Goal: Complete application form: Complete application form

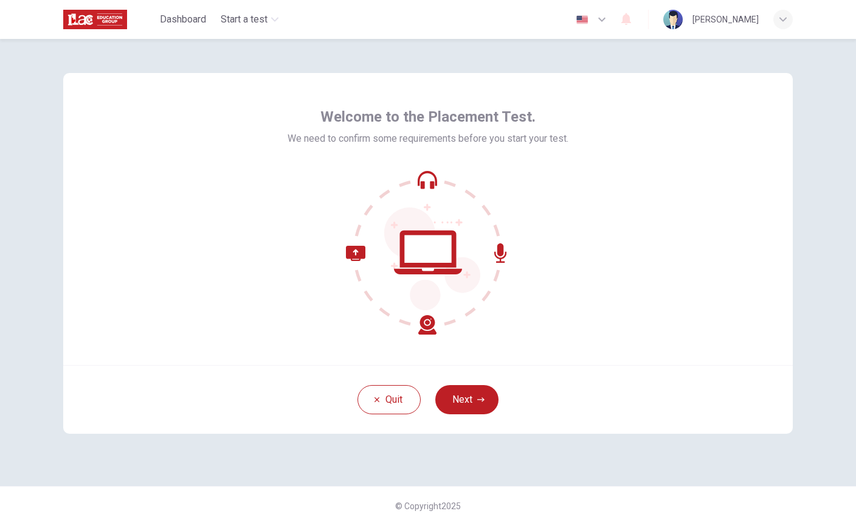
click at [470, 391] on button "Next" at bounding box center [466, 399] width 63 height 29
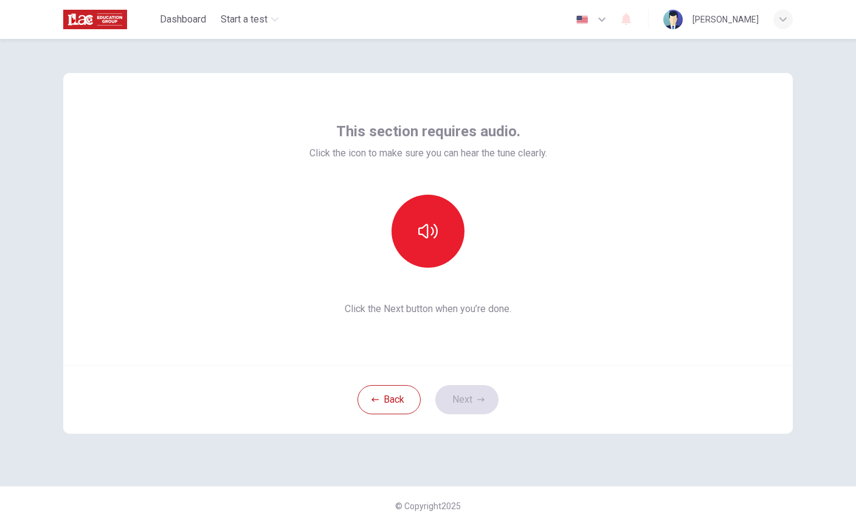
click at [421, 239] on icon "button" at bounding box center [427, 230] width 19 height 19
click at [467, 400] on button "Next" at bounding box center [466, 399] width 63 height 29
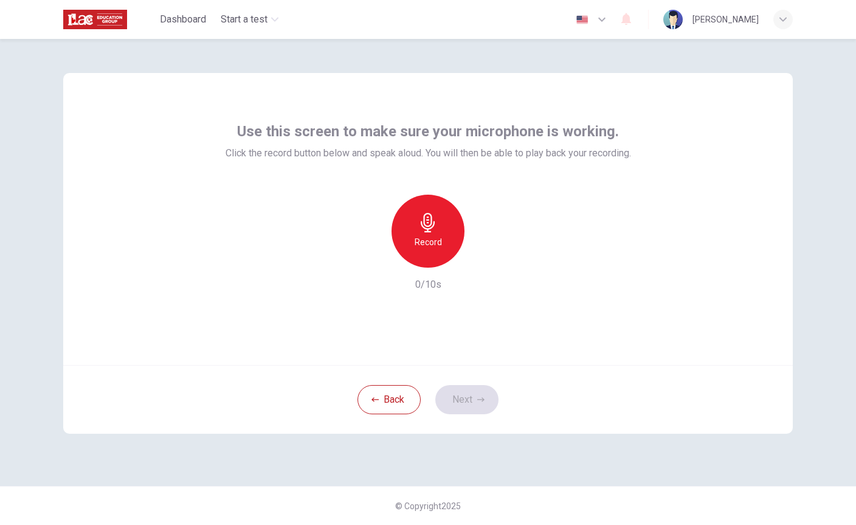
click at [425, 235] on h6 "Record" at bounding box center [428, 242] width 27 height 15
click at [482, 252] on icon "button" at bounding box center [484, 258] width 12 height 12
click at [471, 398] on button "Next" at bounding box center [466, 399] width 63 height 29
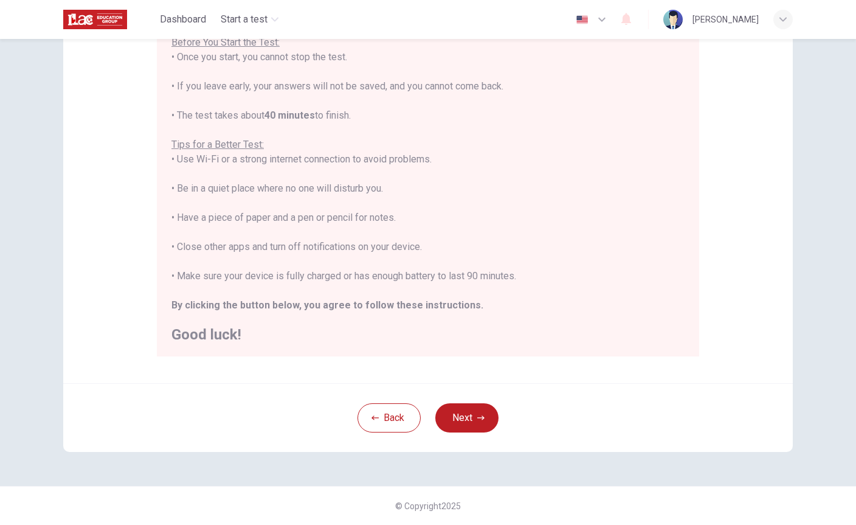
scroll to position [151, 0]
click at [475, 410] on button "Next" at bounding box center [466, 417] width 63 height 29
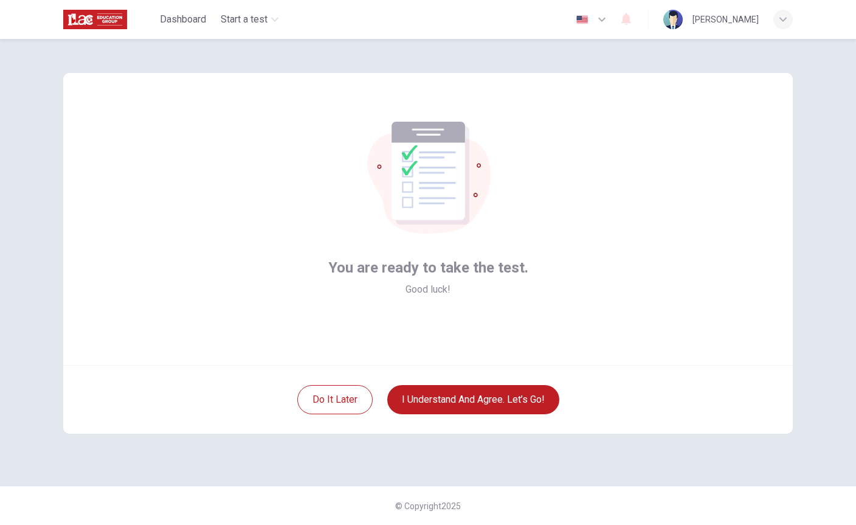
scroll to position [0, 0]
click at [503, 397] on button "I understand and agree. Let’s go!" at bounding box center [473, 399] width 172 height 29
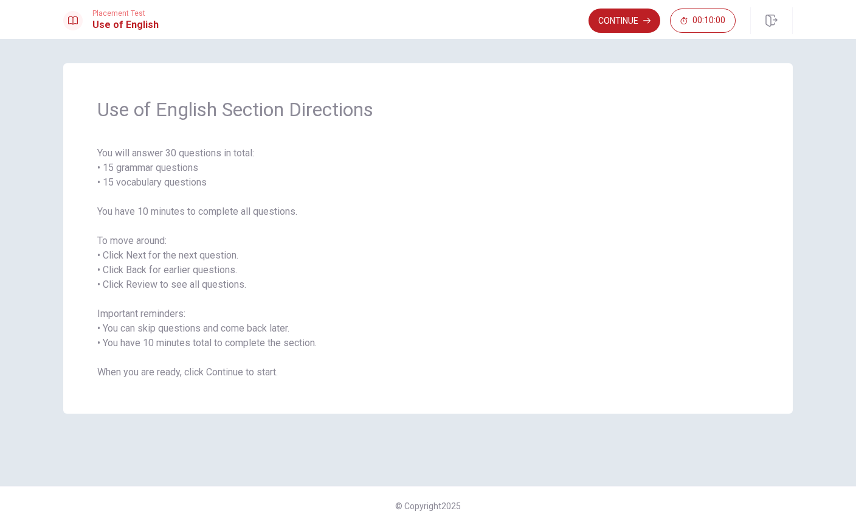
click at [625, 24] on button "Continue" at bounding box center [625, 21] width 72 height 24
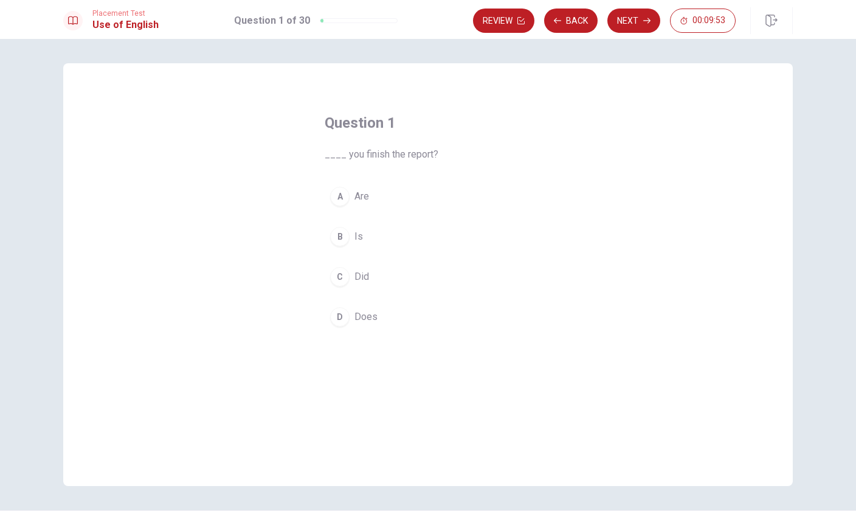
click at [347, 189] on button "A Are" at bounding box center [428, 196] width 207 height 30
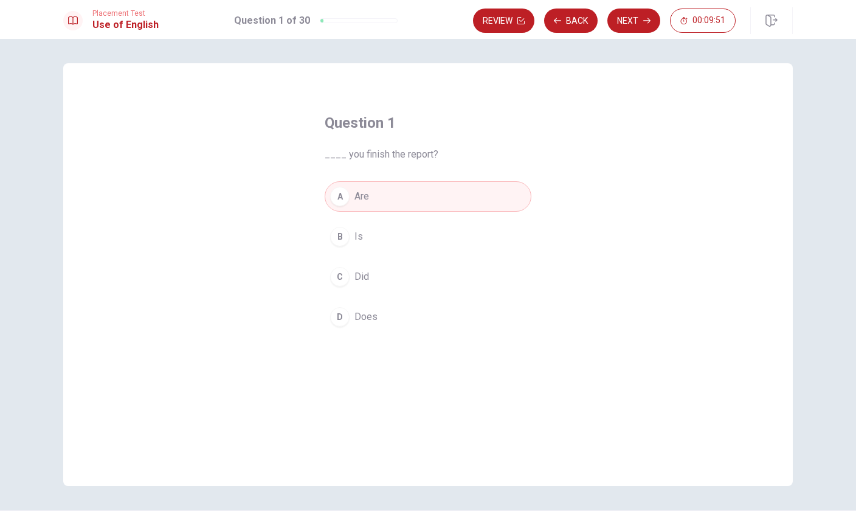
click at [635, 15] on button "Next" at bounding box center [633, 21] width 53 height 24
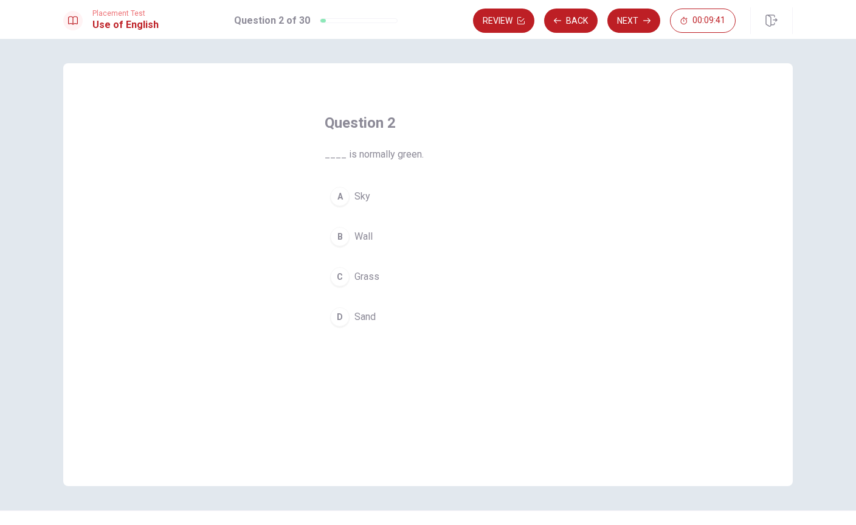
click at [345, 277] on div "C" at bounding box center [339, 276] width 19 height 19
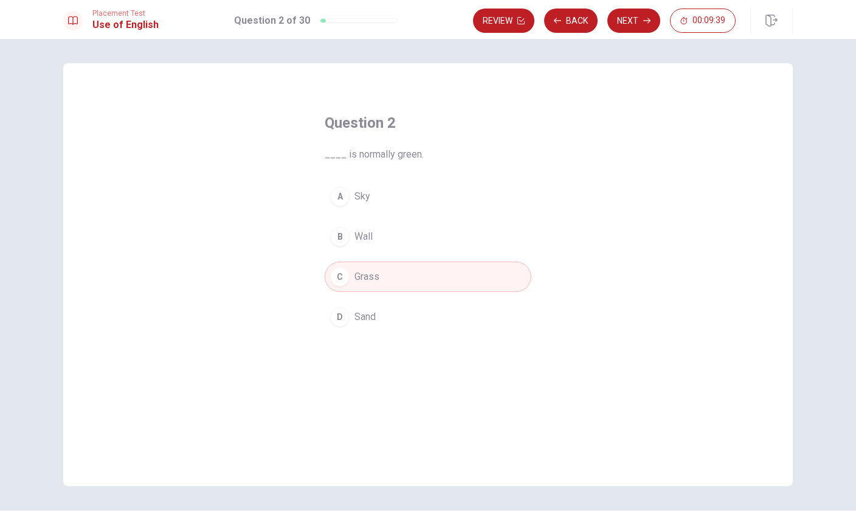
click at [638, 16] on button "Next" at bounding box center [633, 21] width 53 height 24
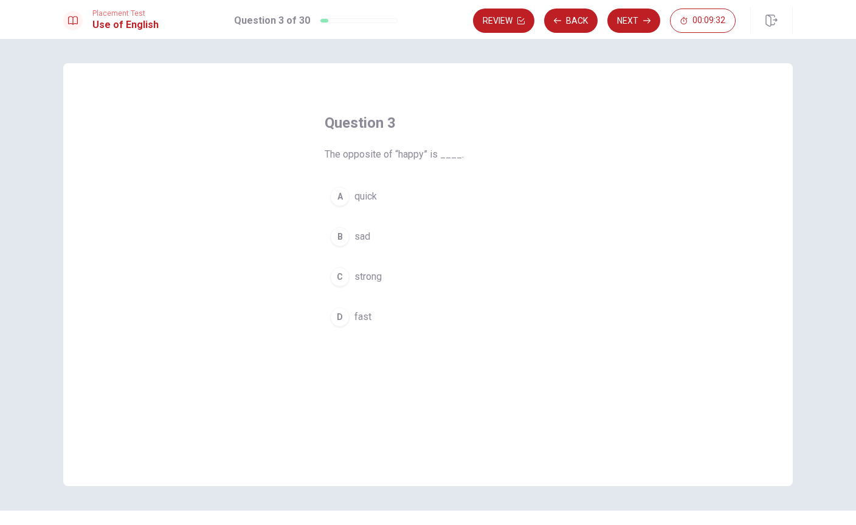
click at [346, 230] on div "B" at bounding box center [339, 236] width 19 height 19
click at [633, 21] on button "Next" at bounding box center [633, 21] width 53 height 24
click at [340, 314] on div "D" at bounding box center [339, 316] width 19 height 19
click at [632, 16] on button "Next" at bounding box center [633, 21] width 53 height 24
click at [353, 316] on button "D hiking" at bounding box center [428, 317] width 207 height 30
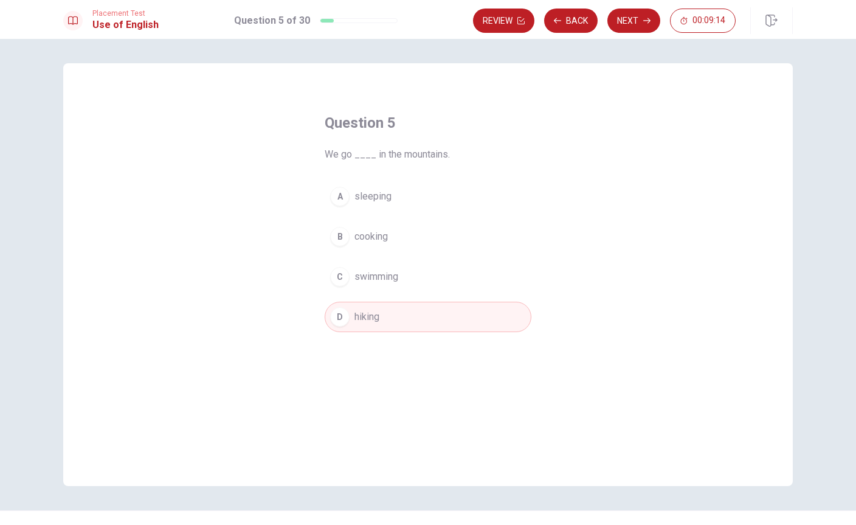
click at [638, 15] on button "Next" at bounding box center [633, 21] width 53 height 24
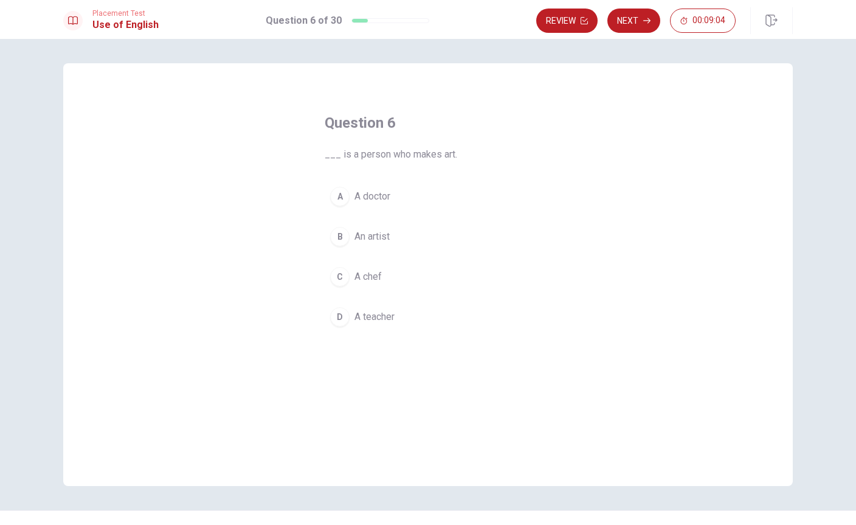
click at [381, 232] on span "An artist" at bounding box center [371, 236] width 35 height 15
click at [638, 22] on button "Next" at bounding box center [633, 21] width 53 height 24
click at [344, 326] on button "D Bitter" at bounding box center [428, 317] width 207 height 30
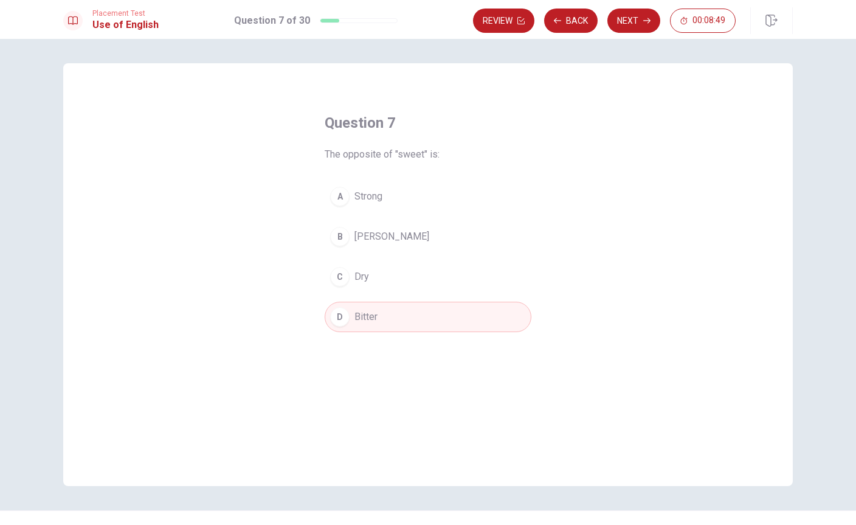
click at [641, 16] on button "Next" at bounding box center [633, 21] width 53 height 24
click at [345, 198] on div "A" at bounding box center [339, 196] width 19 height 19
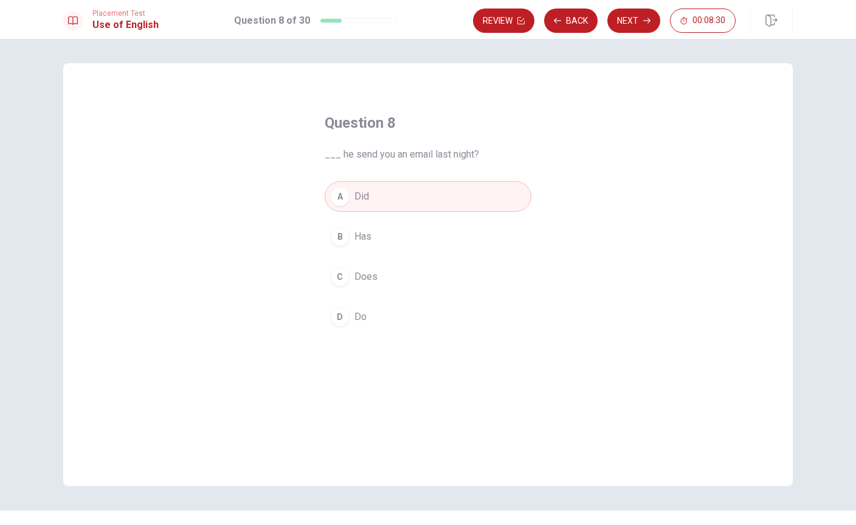
click at [639, 24] on button "Next" at bounding box center [633, 21] width 53 height 24
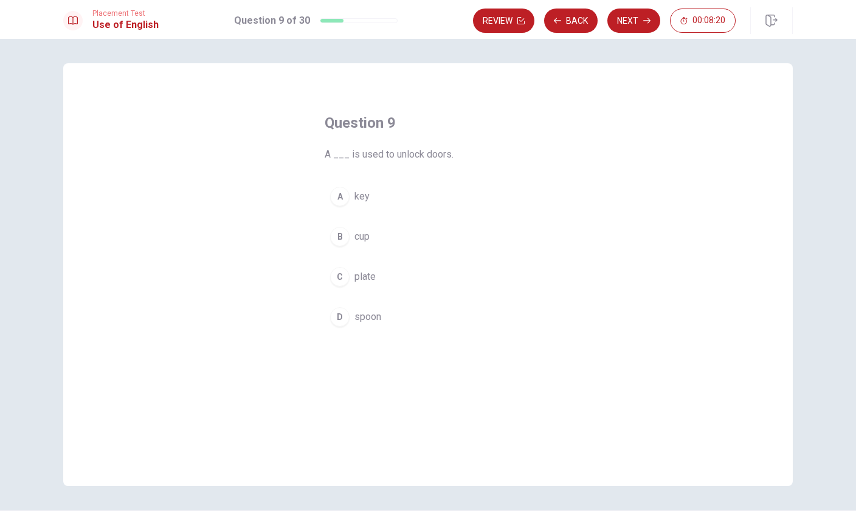
click at [348, 196] on div "A" at bounding box center [339, 196] width 19 height 19
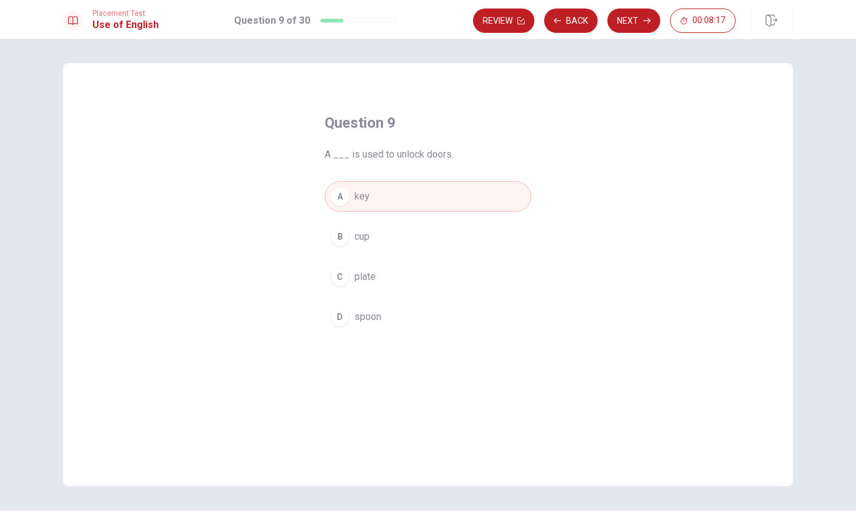
click at [639, 18] on button "Next" at bounding box center [633, 21] width 53 height 24
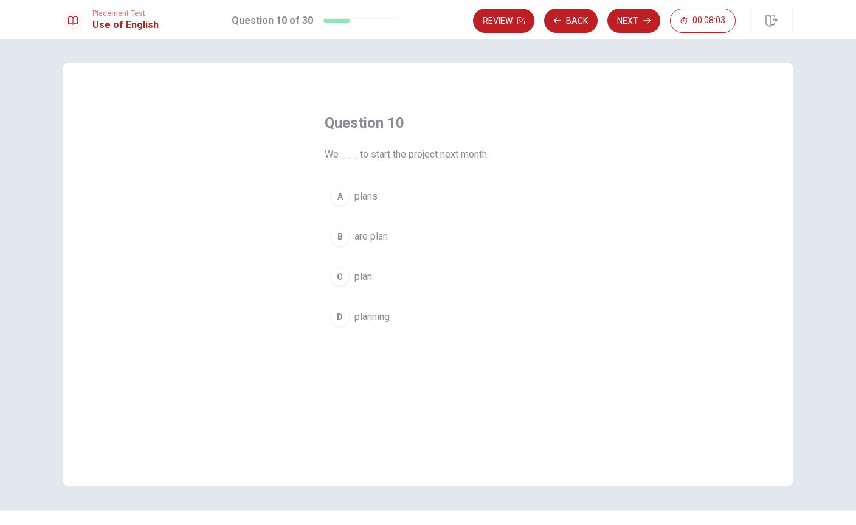
click at [358, 270] on span "plan" at bounding box center [363, 276] width 18 height 15
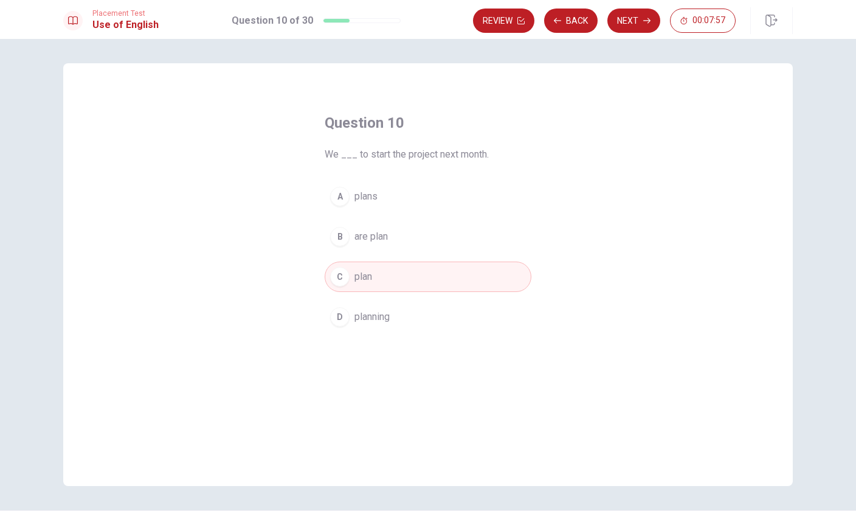
click at [636, 11] on button "Next" at bounding box center [633, 21] width 53 height 24
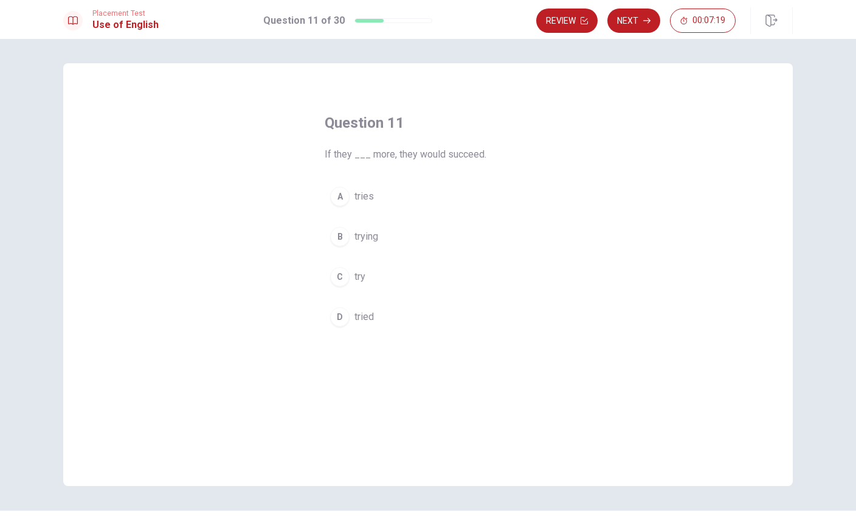
click at [347, 317] on div "D" at bounding box center [339, 316] width 19 height 19
click at [642, 20] on button "Next" at bounding box center [633, 21] width 53 height 24
click at [375, 190] on span "complete" at bounding box center [374, 196] width 40 height 15
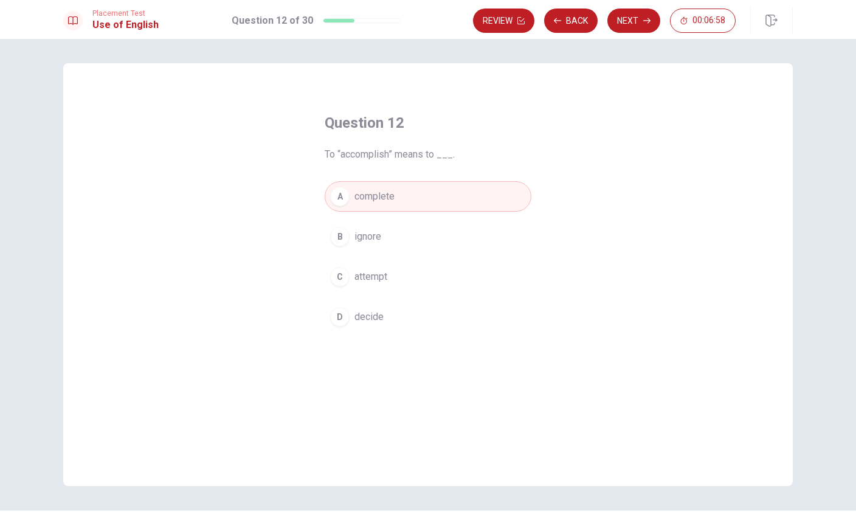
click at [638, 21] on button "Next" at bounding box center [633, 21] width 53 height 24
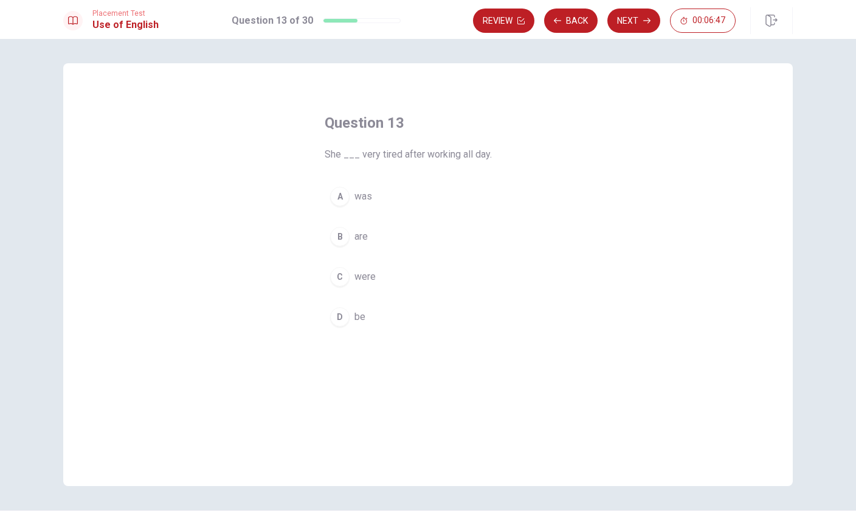
click at [341, 197] on div "A" at bounding box center [339, 196] width 19 height 19
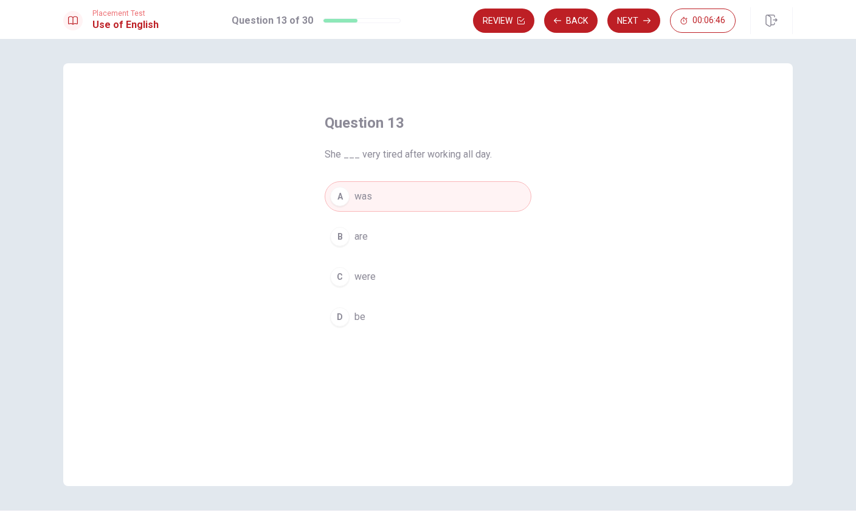
click at [641, 22] on button "Next" at bounding box center [633, 21] width 53 height 24
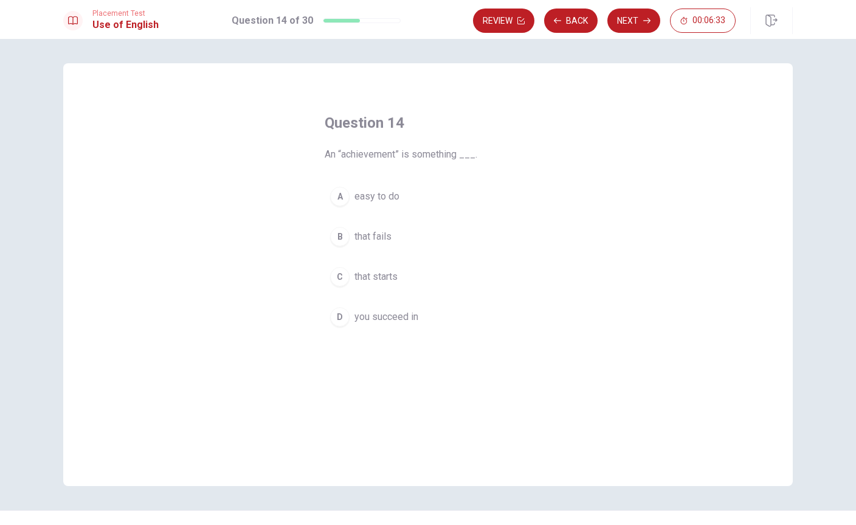
click at [405, 316] on span "you succeed in" at bounding box center [386, 316] width 64 height 15
click at [638, 22] on button "Next" at bounding box center [633, 21] width 53 height 24
click at [385, 230] on span "worth a lot" at bounding box center [376, 236] width 44 height 15
click at [632, 16] on button "Next" at bounding box center [633, 21] width 53 height 24
click at [342, 313] on div "D" at bounding box center [339, 316] width 19 height 19
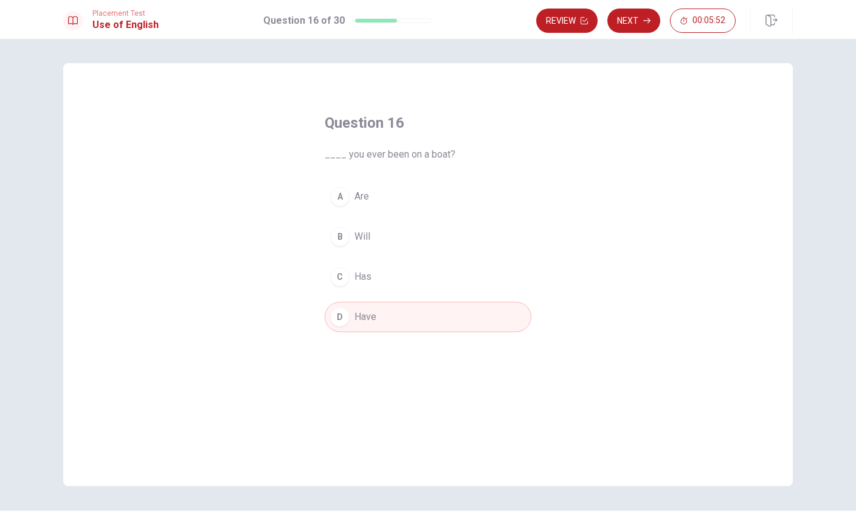
click at [637, 27] on button "Next" at bounding box center [633, 21] width 53 height 24
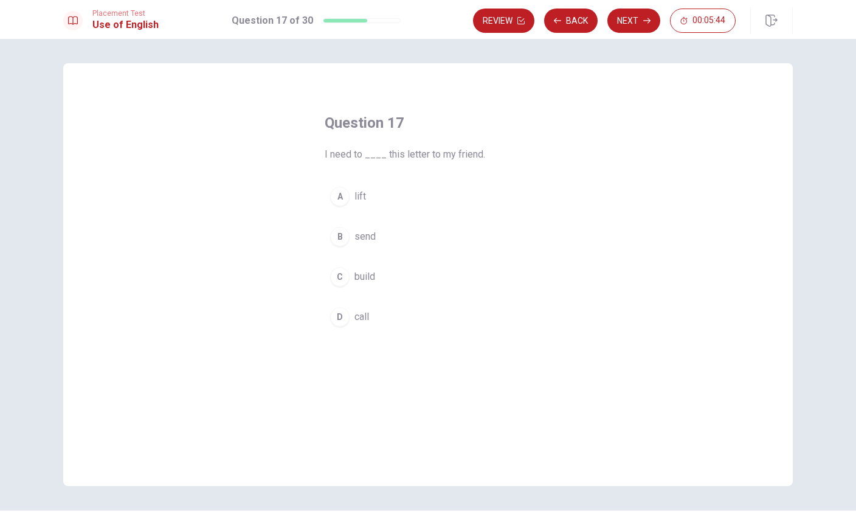
click at [355, 235] on span "send" at bounding box center [364, 236] width 21 height 15
click at [640, 23] on button "Next" at bounding box center [633, 21] width 53 height 24
click at [371, 193] on span "active" at bounding box center [367, 196] width 26 height 15
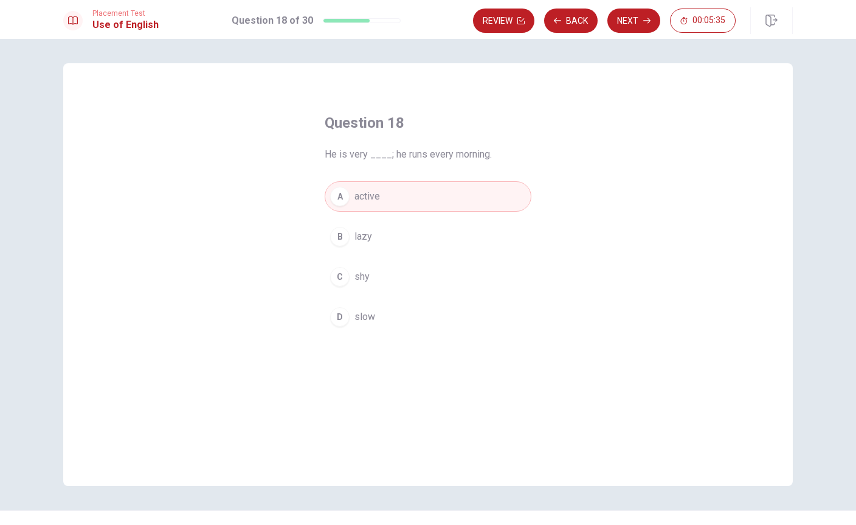
click at [643, 22] on icon "button" at bounding box center [646, 20] width 7 height 7
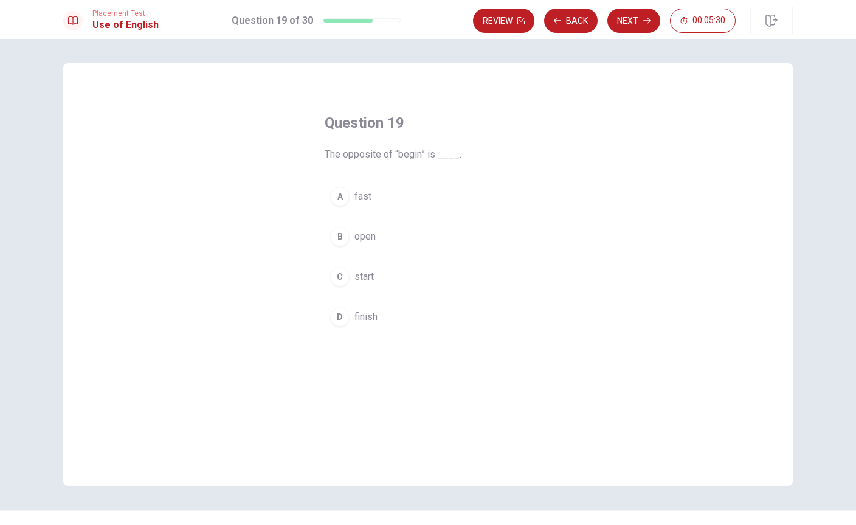
click at [358, 307] on button "D finish" at bounding box center [428, 317] width 207 height 30
click at [635, 26] on button "Next" at bounding box center [633, 21] width 53 height 24
click at [358, 197] on span "hard" at bounding box center [363, 196] width 18 height 15
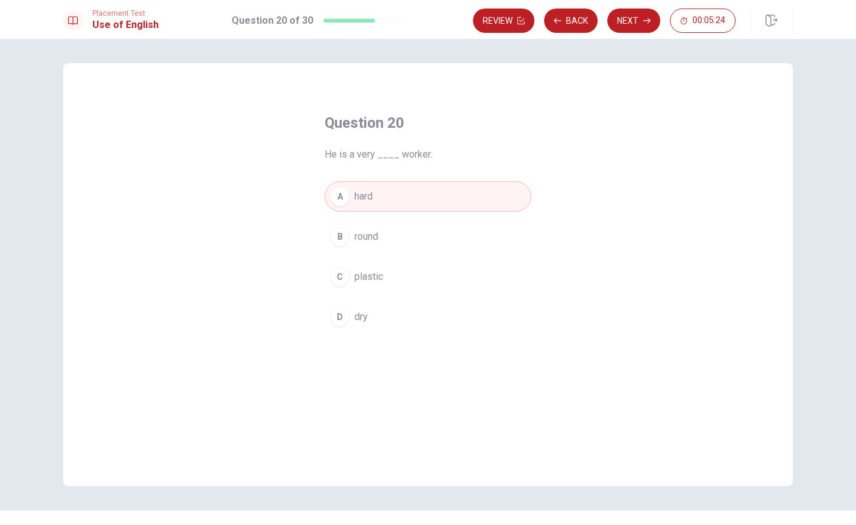
click at [641, 16] on button "Next" at bounding box center [633, 21] width 53 height 24
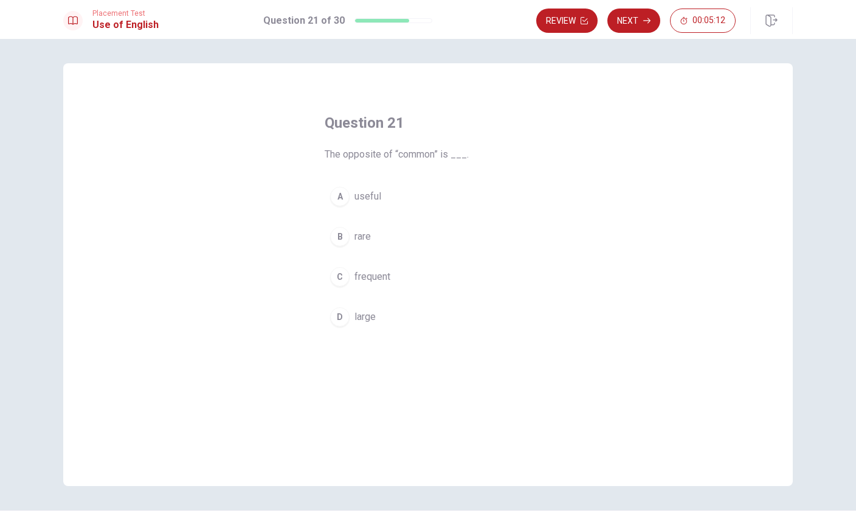
click at [349, 233] on div "B" at bounding box center [339, 236] width 19 height 19
click at [635, 21] on button "Next" at bounding box center [633, 21] width 53 height 24
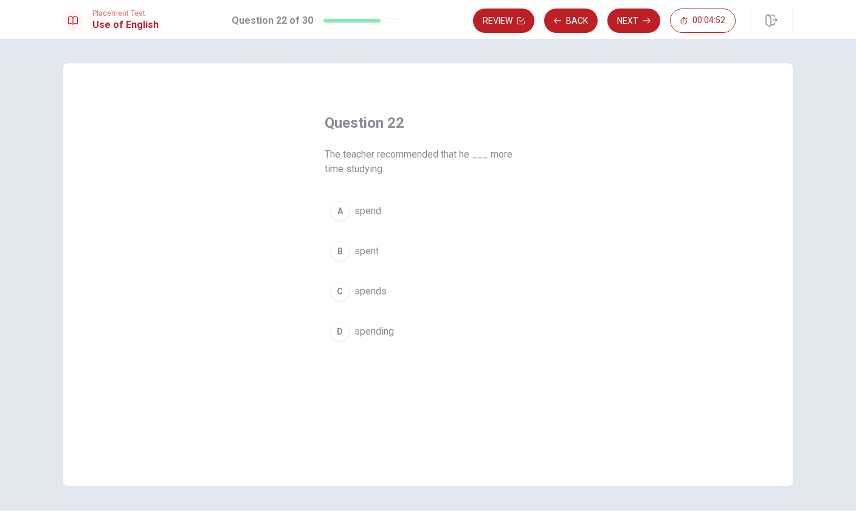
click at [364, 292] on span "spends" at bounding box center [370, 291] width 32 height 15
click at [634, 22] on button "Next" at bounding box center [633, 21] width 53 height 24
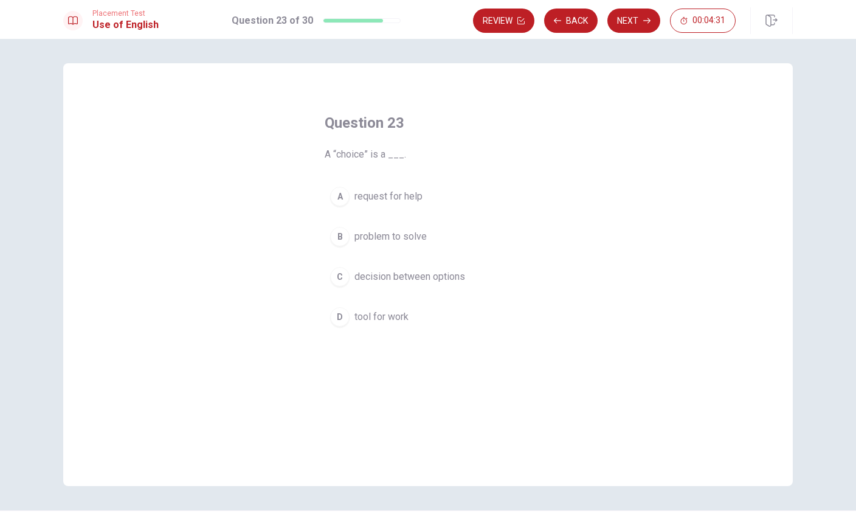
click at [378, 269] on span "decision between options" at bounding box center [409, 276] width 111 height 15
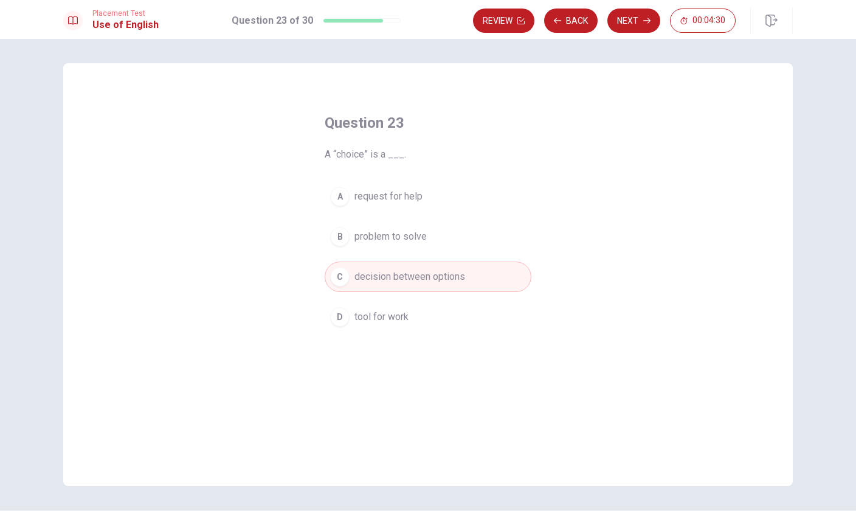
click at [629, 12] on button "Next" at bounding box center [633, 21] width 53 height 24
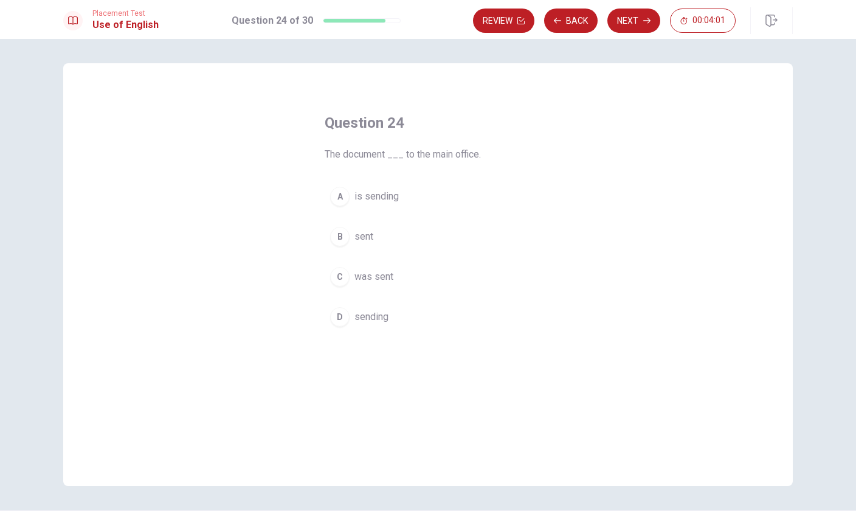
click at [378, 276] on span "was sent" at bounding box center [373, 276] width 39 height 15
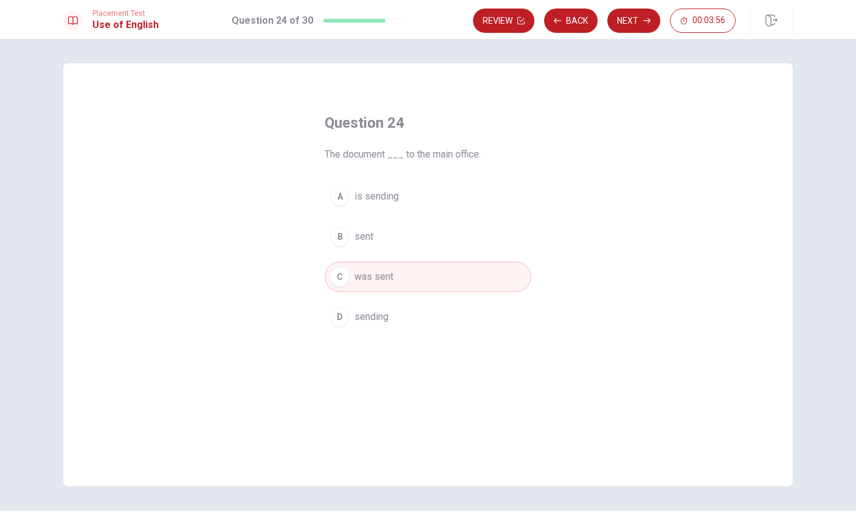
click at [634, 21] on button "Next" at bounding box center [633, 21] width 53 height 24
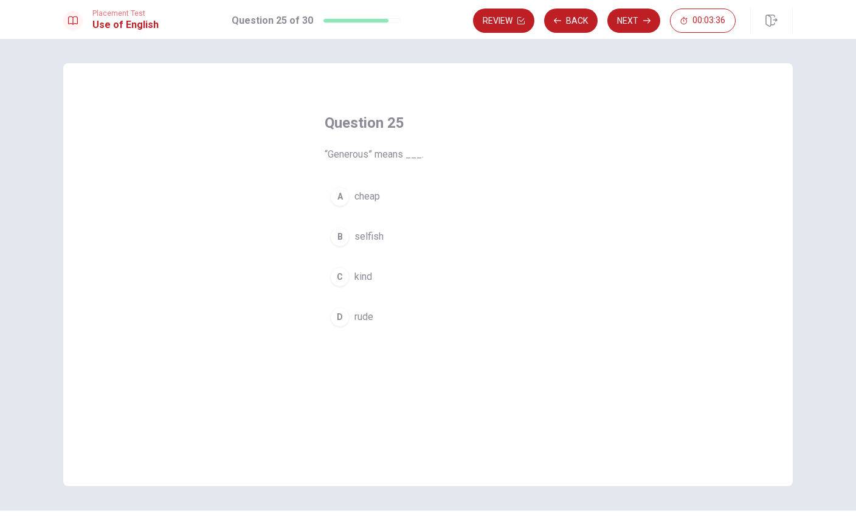
click at [357, 280] on span "kind" at bounding box center [363, 276] width 18 height 15
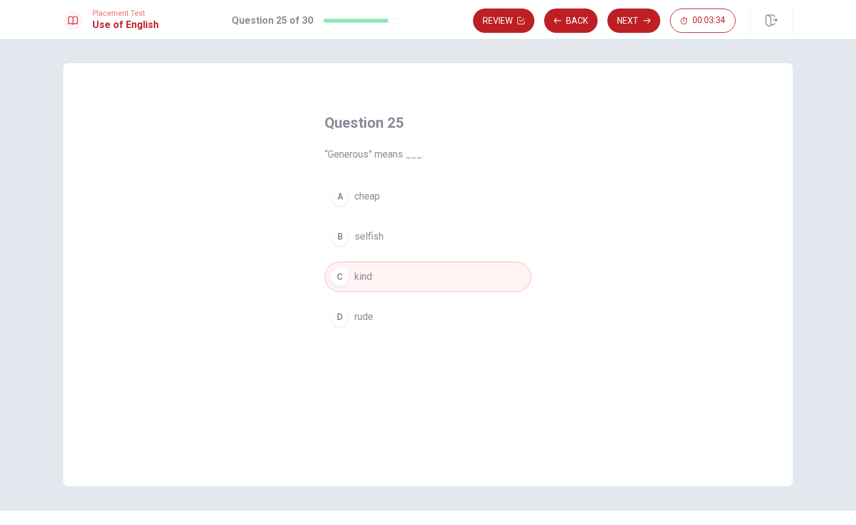
click at [636, 24] on button "Next" at bounding box center [633, 21] width 53 height 24
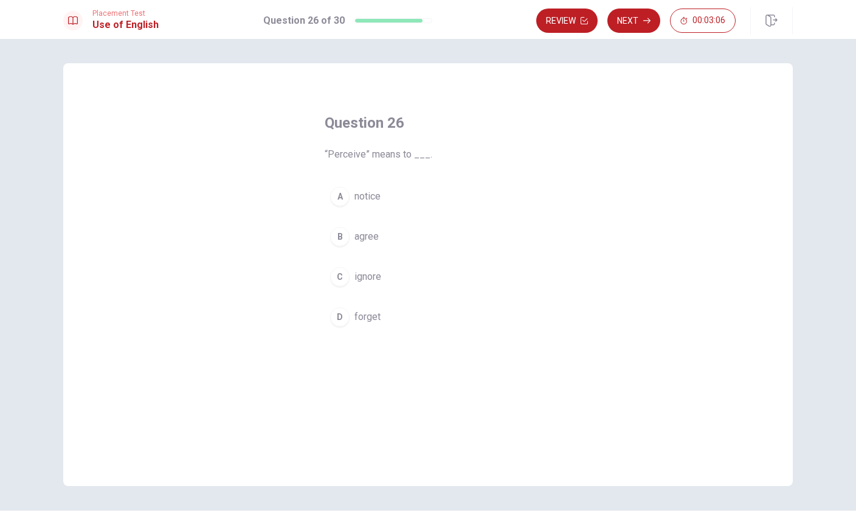
click at [359, 199] on span "notice" at bounding box center [367, 196] width 26 height 15
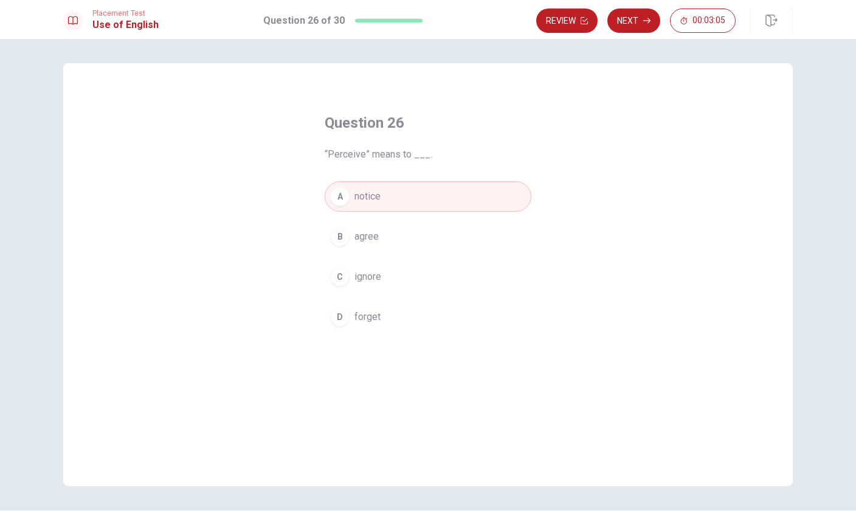
click at [636, 20] on button "Next" at bounding box center [633, 21] width 53 height 24
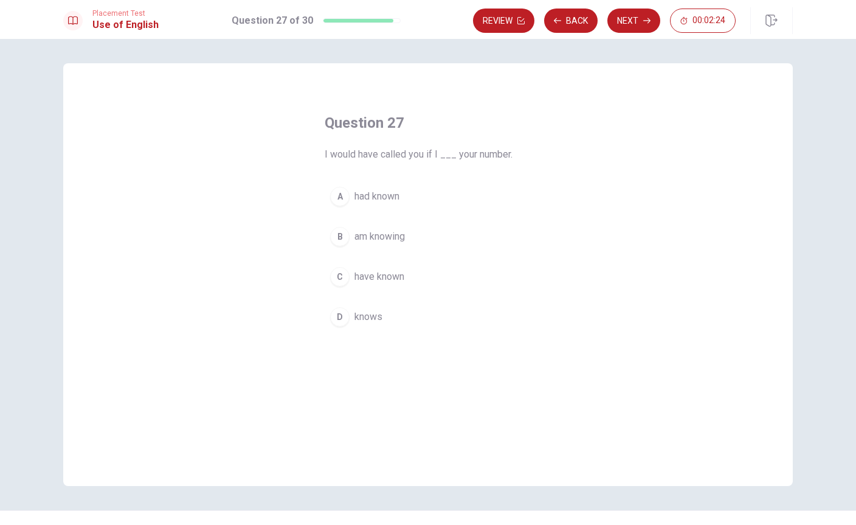
click at [393, 277] on span "have known" at bounding box center [379, 276] width 50 height 15
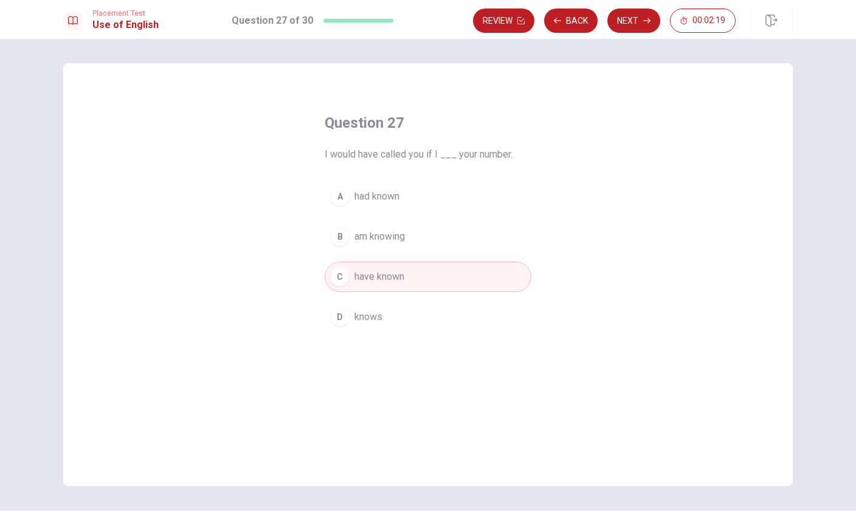
click at [636, 27] on button "Next" at bounding box center [633, 21] width 53 height 24
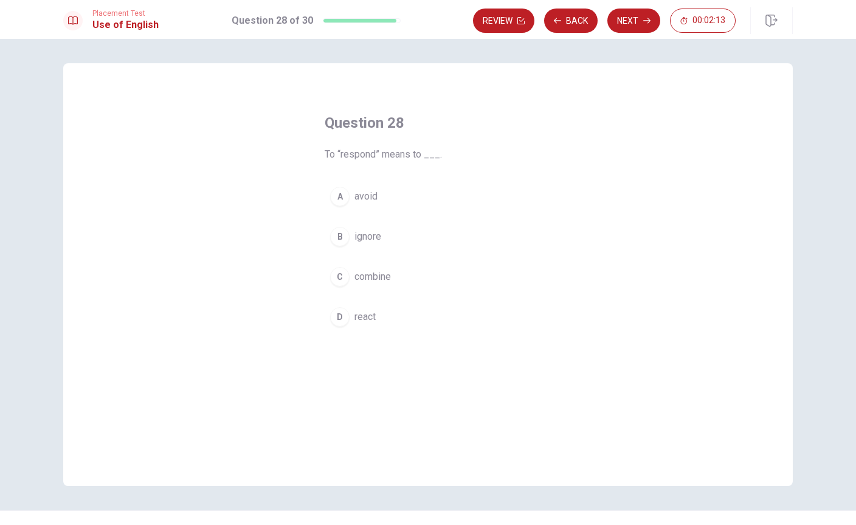
click at [365, 323] on span "react" at bounding box center [364, 316] width 21 height 15
click at [635, 17] on button "Next" at bounding box center [633, 21] width 53 height 24
click at [371, 200] on span "receives" at bounding box center [372, 196] width 37 height 15
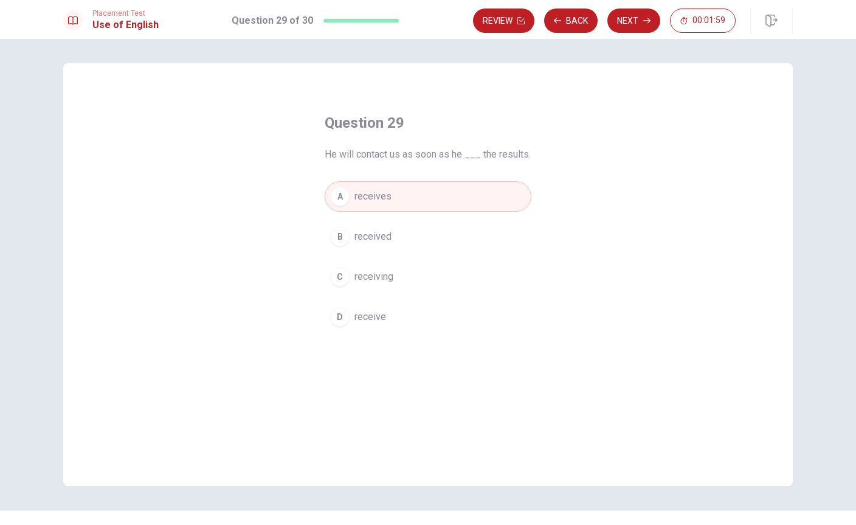
click at [637, 19] on button "Next" at bounding box center [633, 21] width 53 height 24
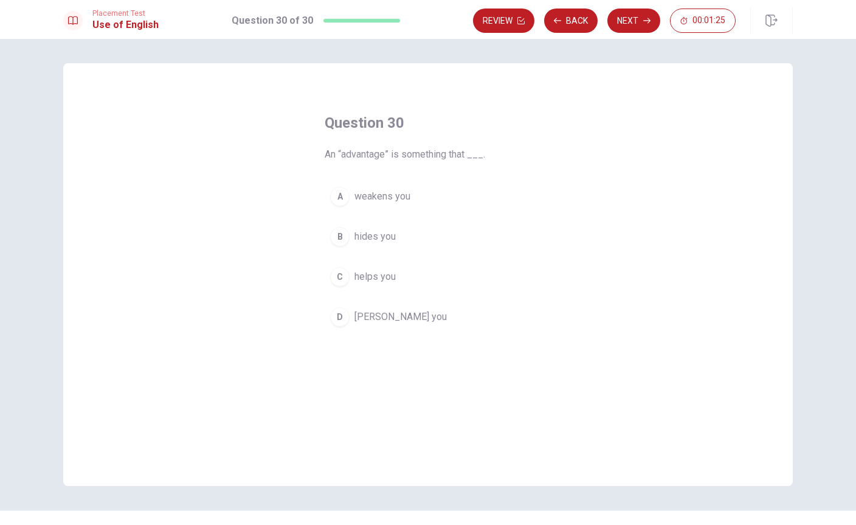
click at [381, 273] on span "helps you" at bounding box center [374, 276] width 41 height 15
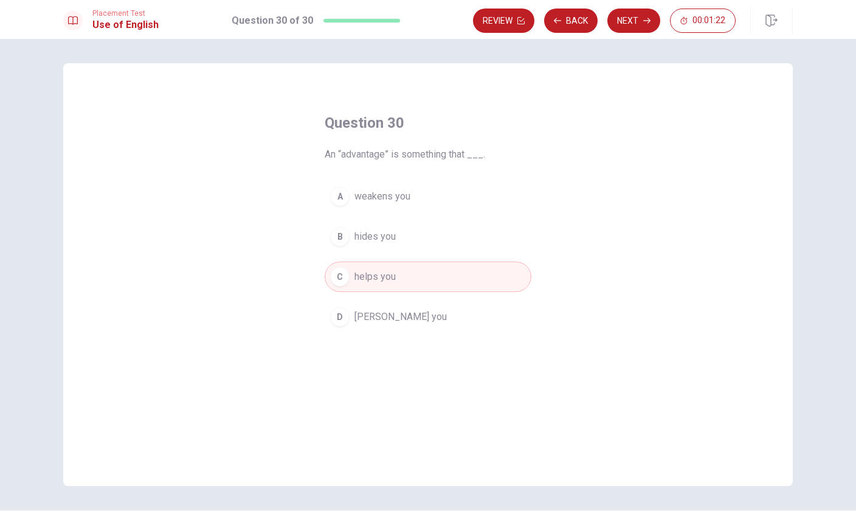
click at [632, 26] on button "Next" at bounding box center [633, 21] width 53 height 24
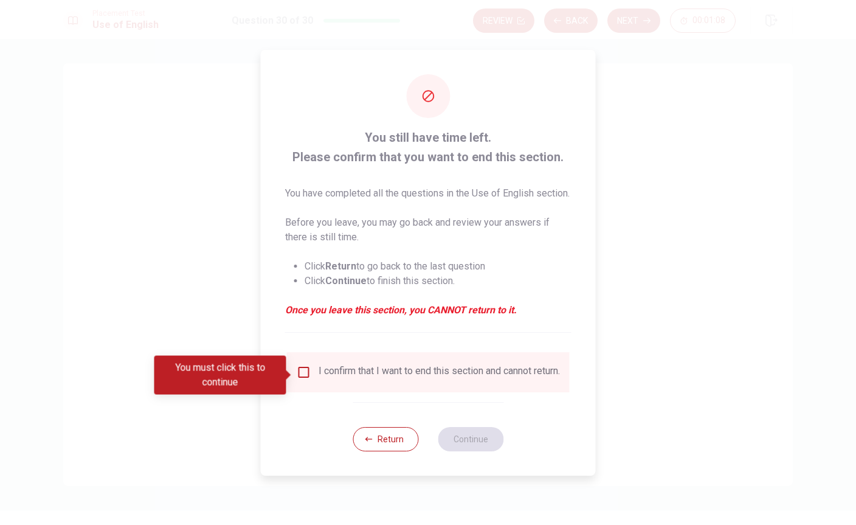
click at [302, 373] on input "You must click this to continue" at bounding box center [304, 372] width 15 height 15
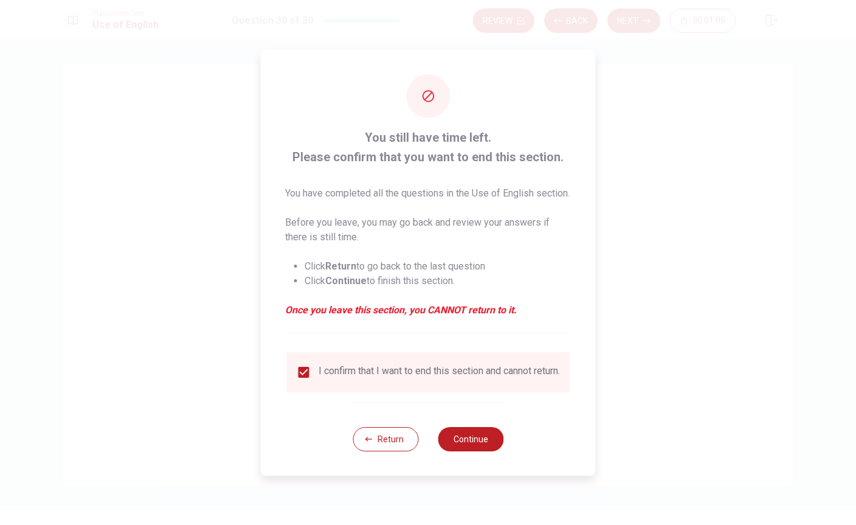
click at [477, 447] on button "Continue" at bounding box center [471, 439] width 66 height 24
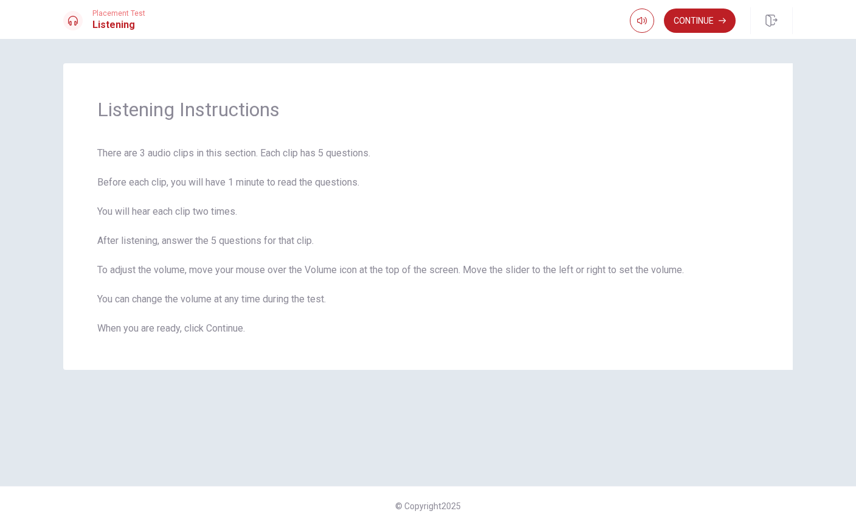
click at [697, 19] on button "Continue" at bounding box center [700, 21] width 72 height 24
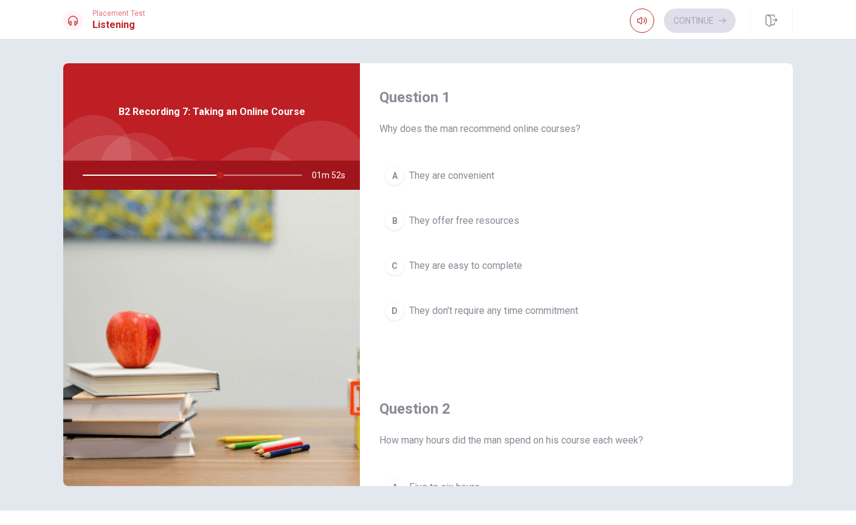
click at [461, 173] on span "They are convenient" at bounding box center [451, 175] width 85 height 15
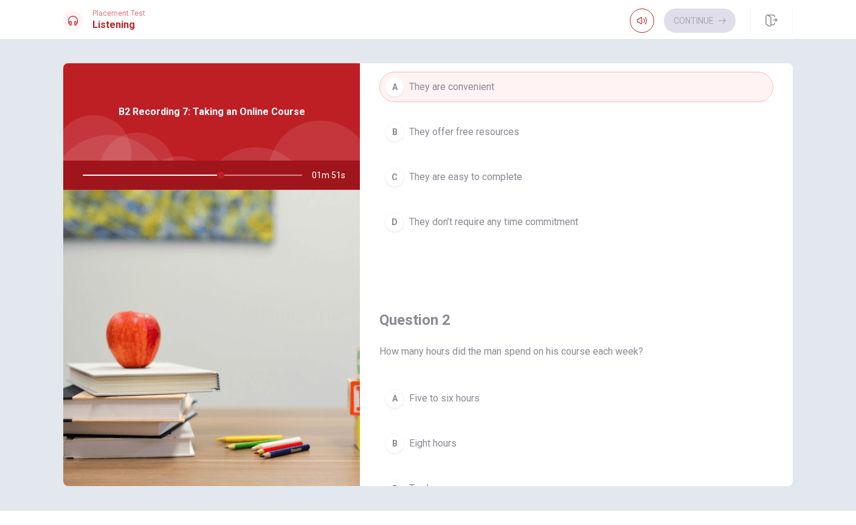
scroll to position [116, 0]
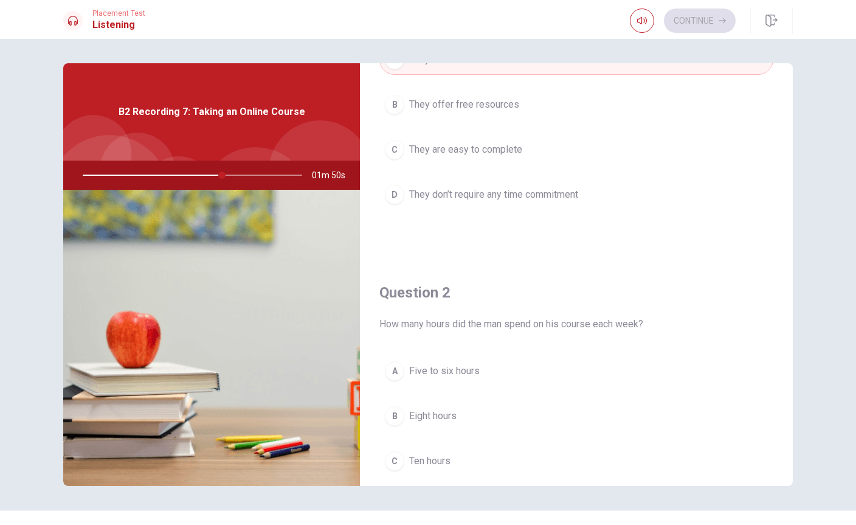
click at [463, 367] on span "Five to six hours" at bounding box center [444, 371] width 71 height 15
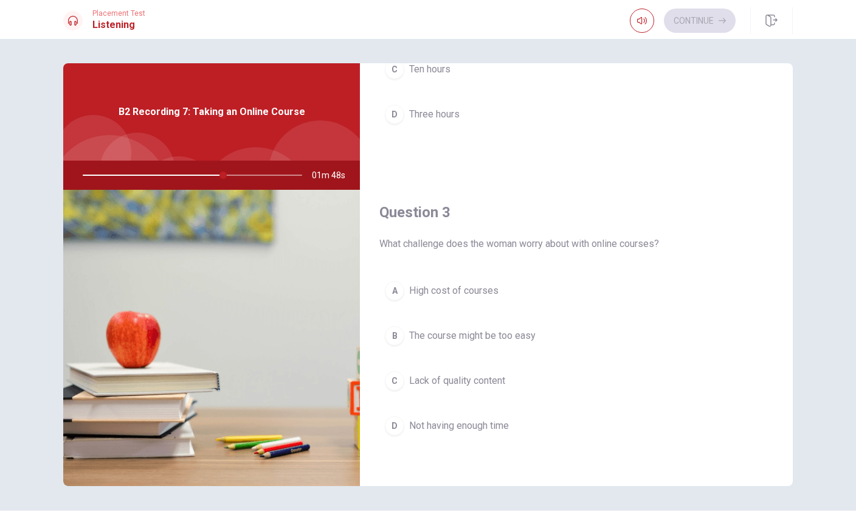
scroll to position [511, 0]
click at [484, 411] on button "D Not having enough time" at bounding box center [576, 422] width 394 height 30
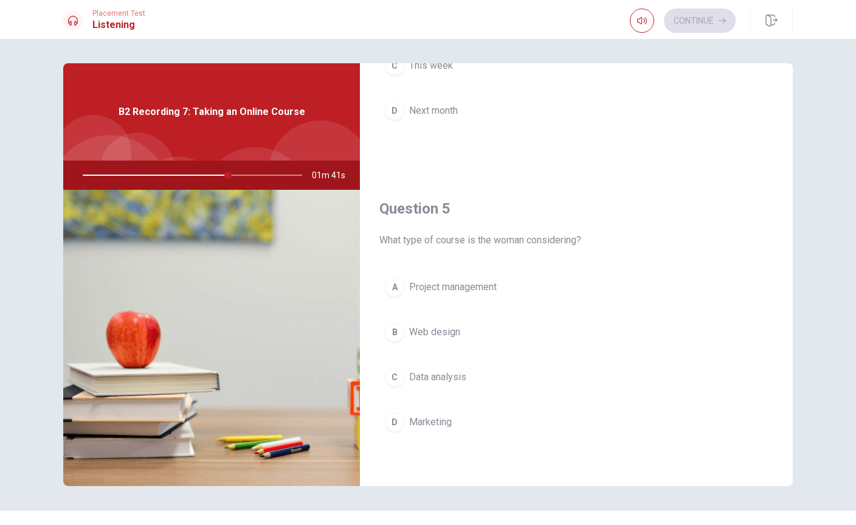
scroll to position [1134, 0]
click at [465, 391] on button "C Data analysis" at bounding box center [576, 377] width 394 height 30
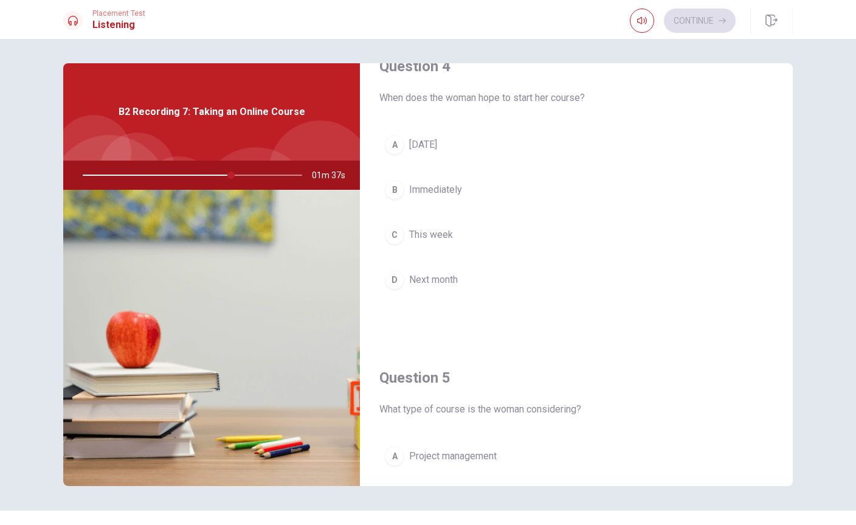
scroll to position [929, 0]
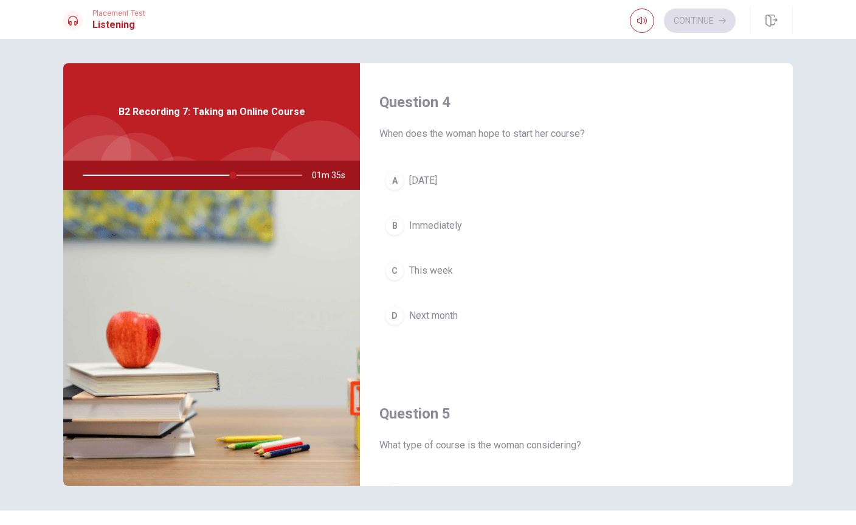
click at [447, 313] on span "Next month" at bounding box center [433, 315] width 49 height 15
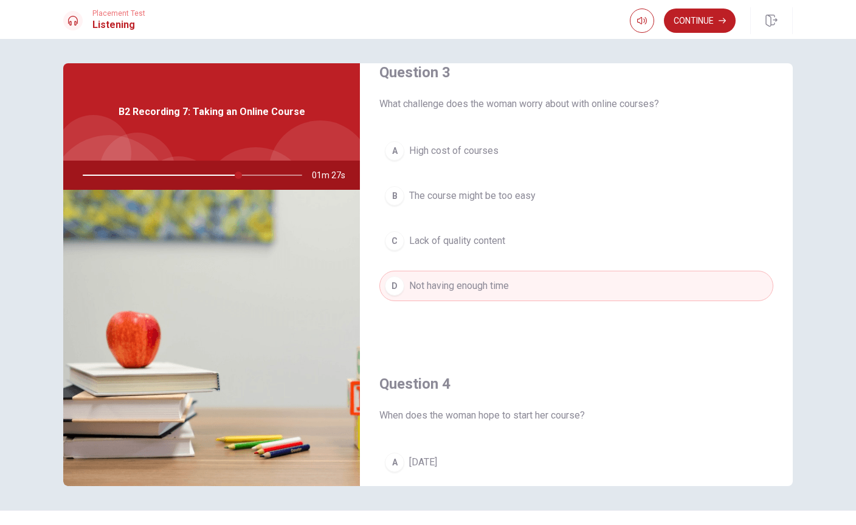
scroll to position [646, 0]
click at [704, 19] on button "Continue" at bounding box center [700, 21] width 72 height 24
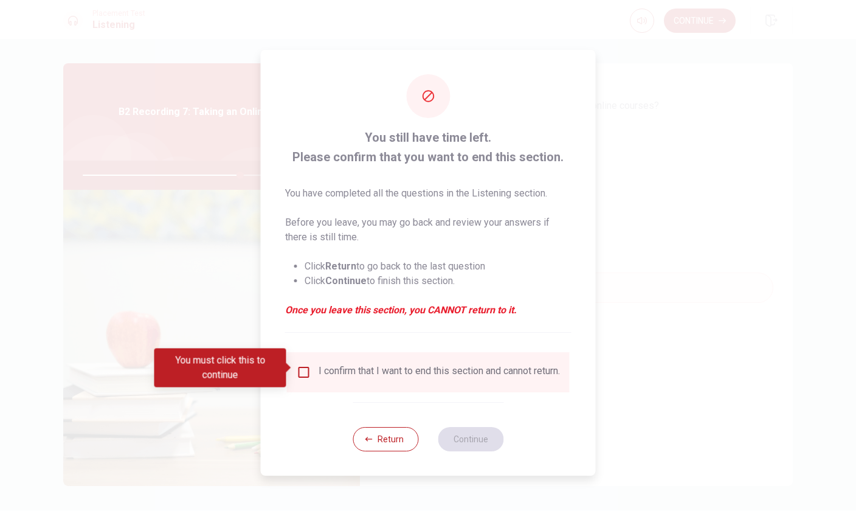
click at [306, 365] on input "You must click this to continue" at bounding box center [304, 372] width 15 height 15
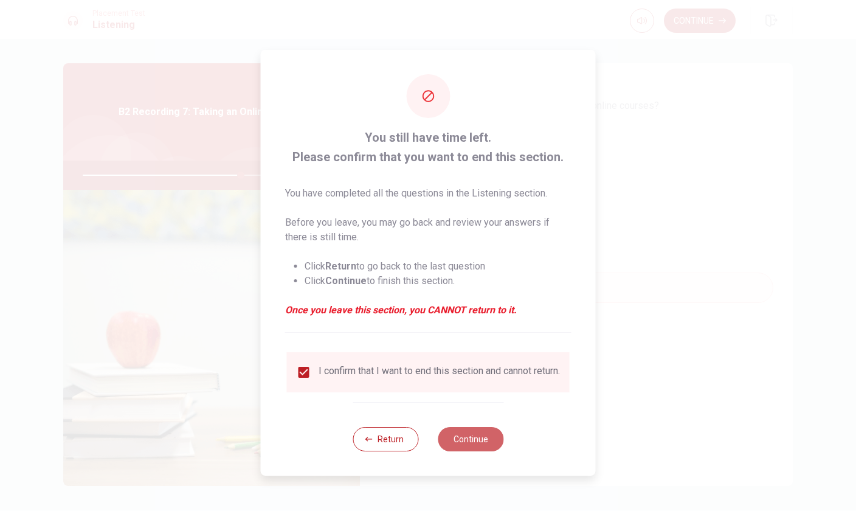
click at [486, 449] on button "Continue" at bounding box center [471, 439] width 66 height 24
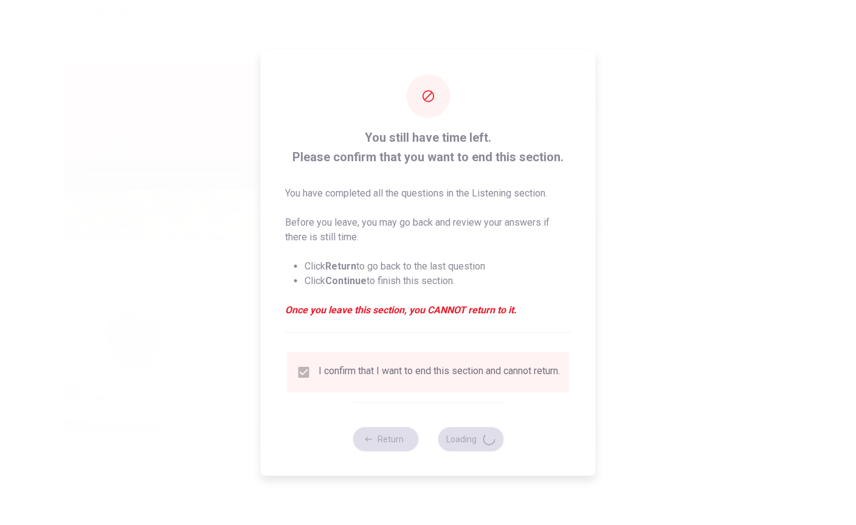
type input "73"
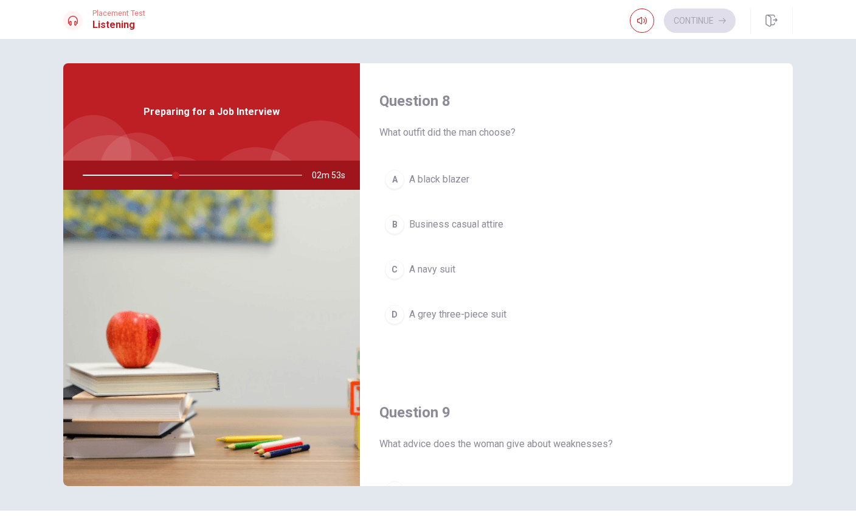
scroll to position [611, 0]
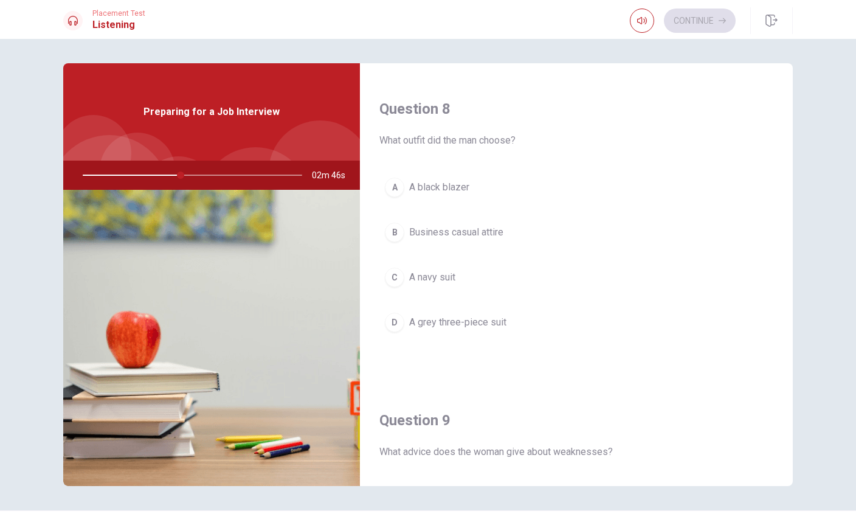
click at [475, 274] on button "C A navy suit" at bounding box center [576, 277] width 394 height 30
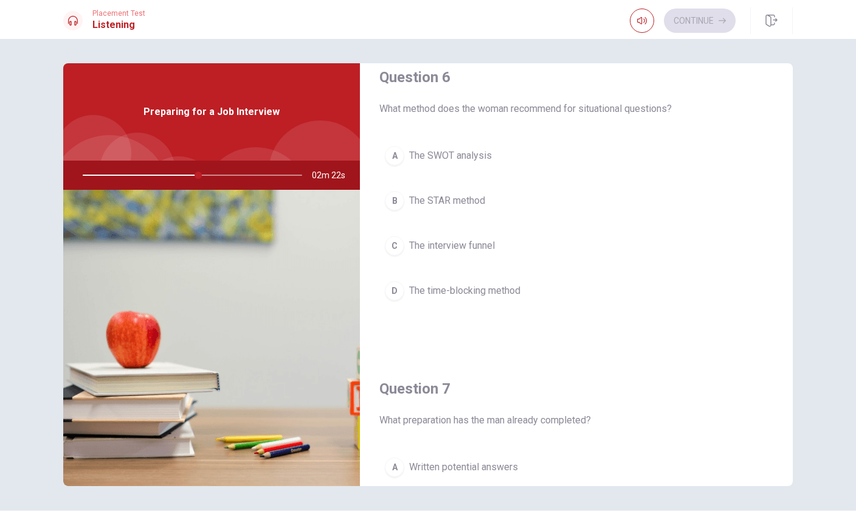
scroll to position [15, 0]
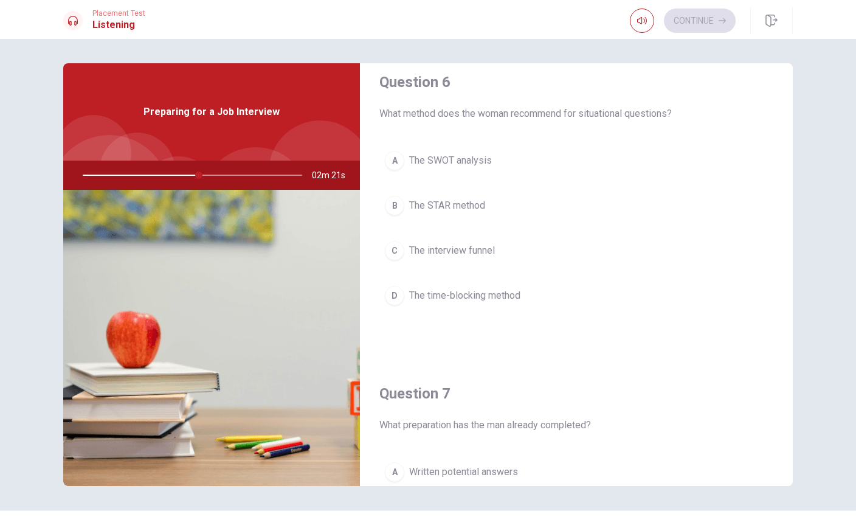
click at [451, 209] on span "The STAR method" at bounding box center [447, 205] width 76 height 15
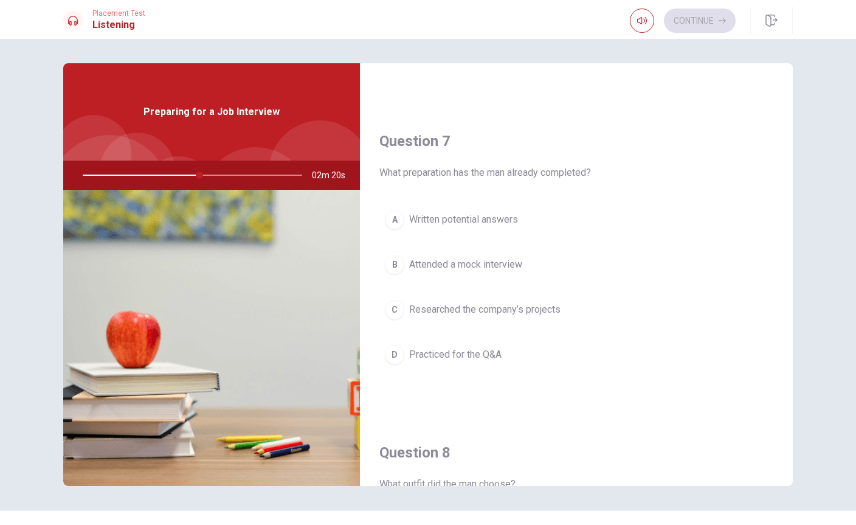
scroll to position [267, 0]
click at [469, 214] on span "Written potential answers" at bounding box center [463, 220] width 109 height 15
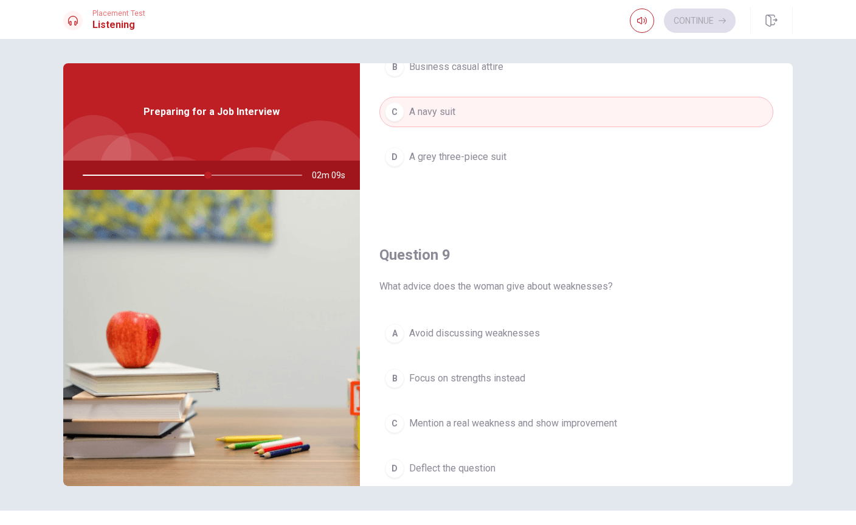
scroll to position [777, 0]
click at [612, 420] on span "Mention a real weakness and show improvement" at bounding box center [513, 422] width 208 height 15
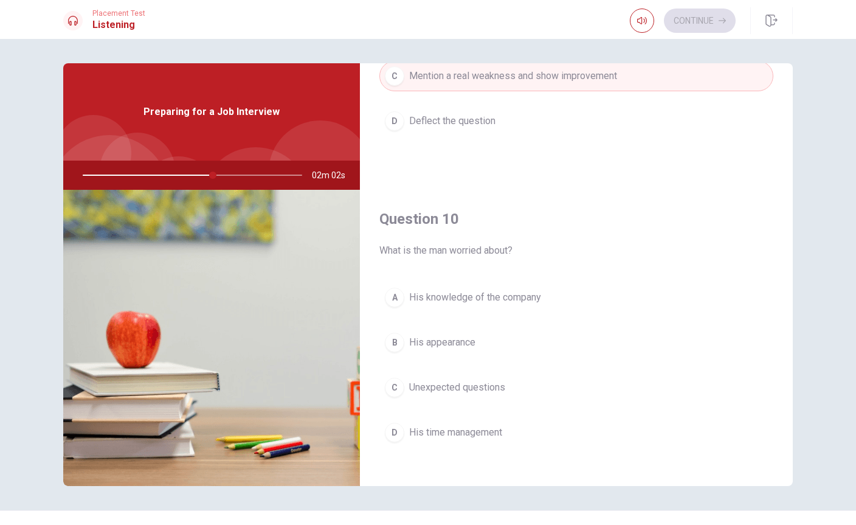
scroll to position [1133, 0]
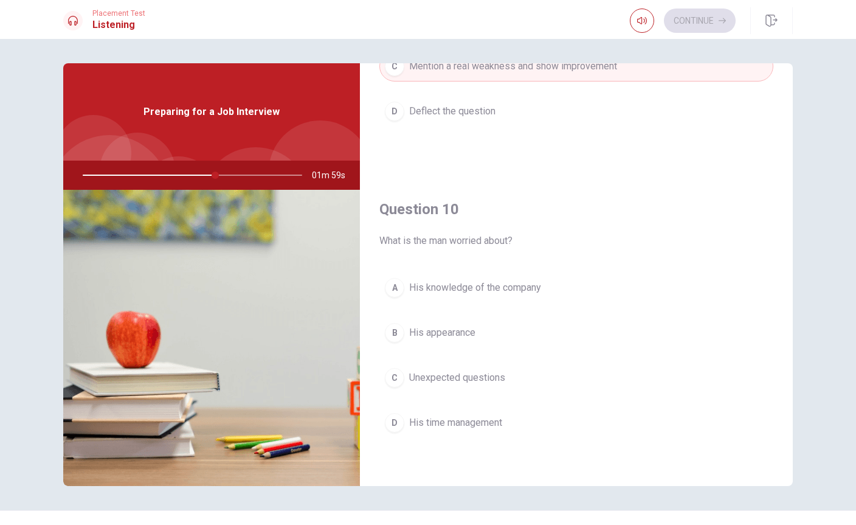
click at [463, 385] on button "C Unexpected questions" at bounding box center [576, 377] width 394 height 30
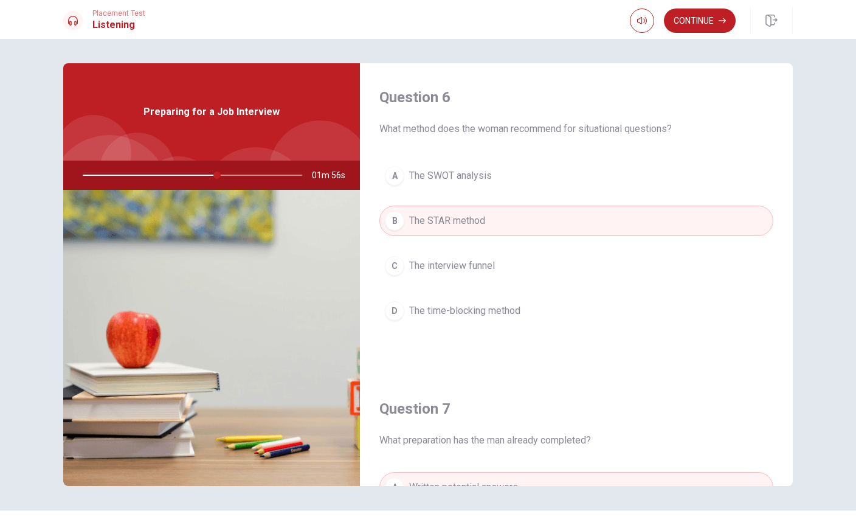
scroll to position [0, 0]
click at [703, 18] on button "Continue" at bounding box center [700, 21] width 72 height 24
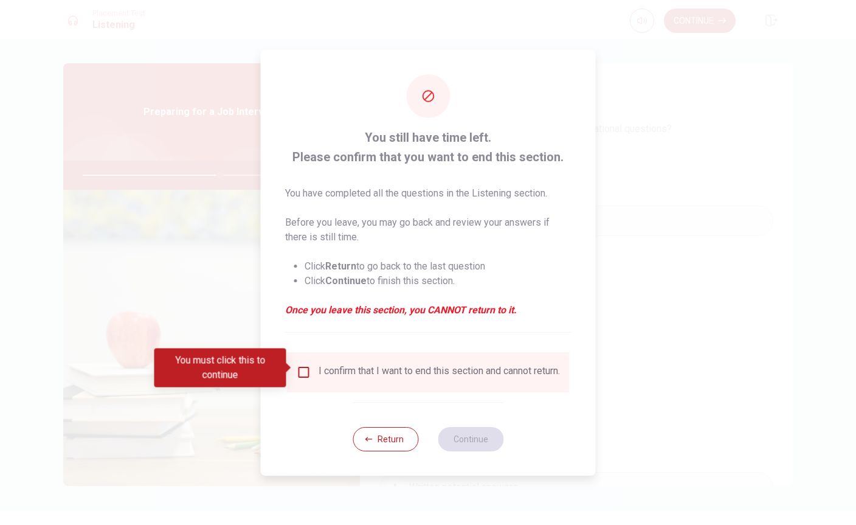
click at [300, 373] on input "You must click this to continue" at bounding box center [304, 372] width 15 height 15
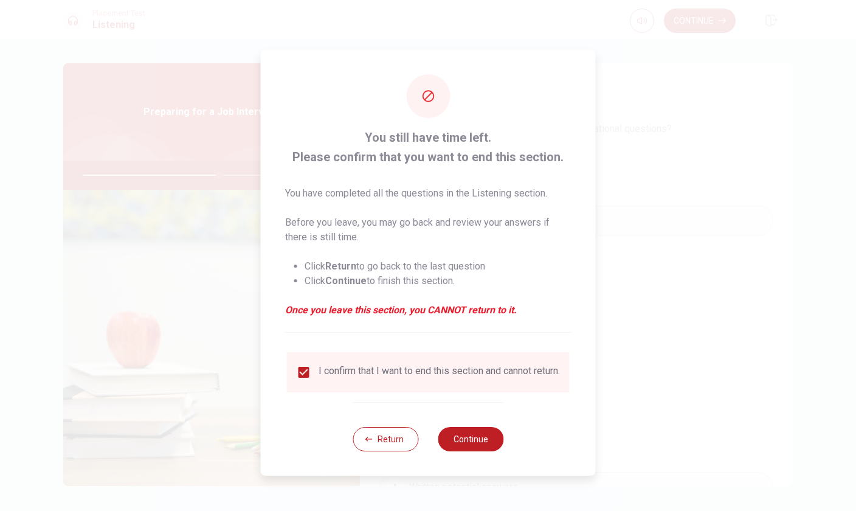
click at [478, 451] on button "Continue" at bounding box center [471, 439] width 66 height 24
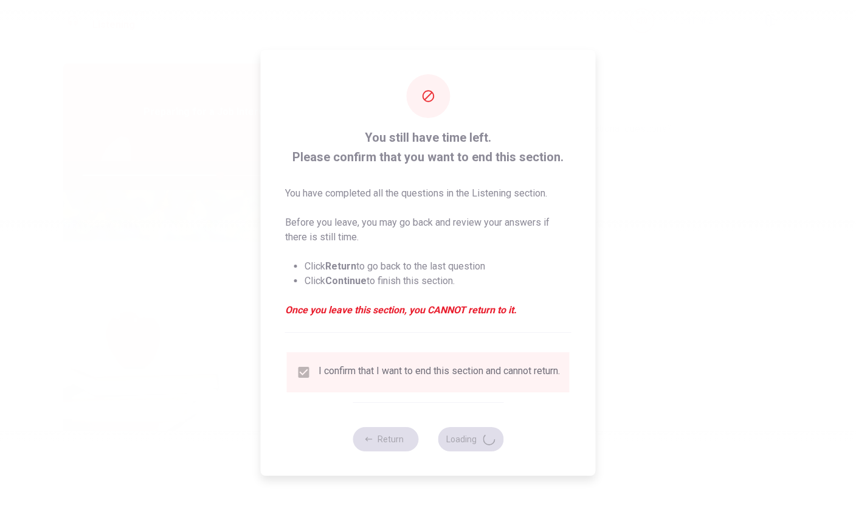
type input "63"
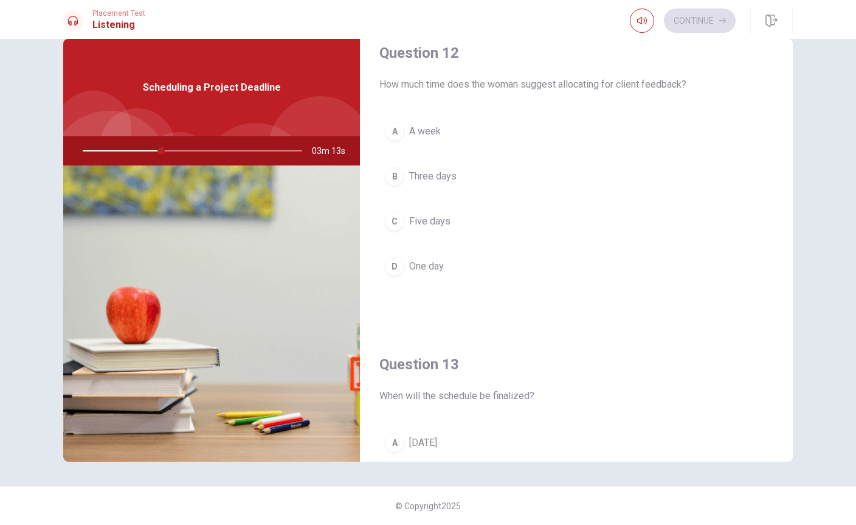
scroll to position [332, 0]
click at [433, 136] on span "A week" at bounding box center [425, 130] width 32 height 15
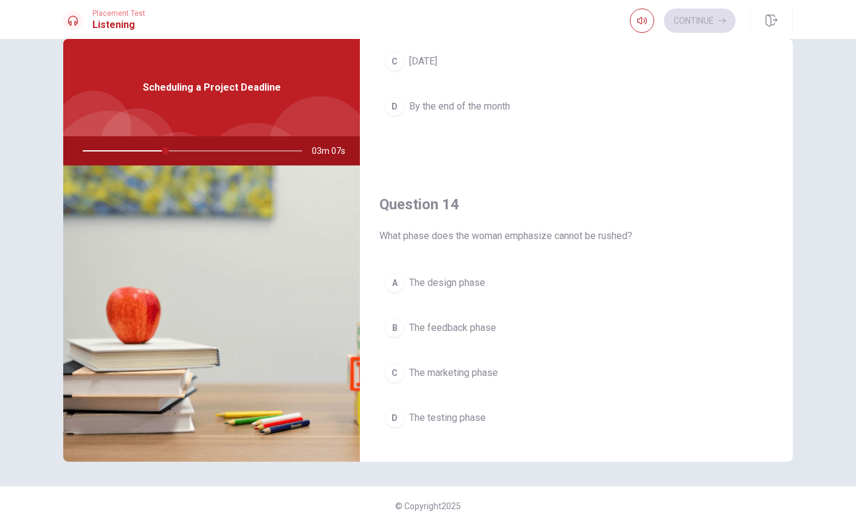
scroll to position [803, 0]
click at [467, 326] on span "The feedback phase" at bounding box center [452, 327] width 87 height 15
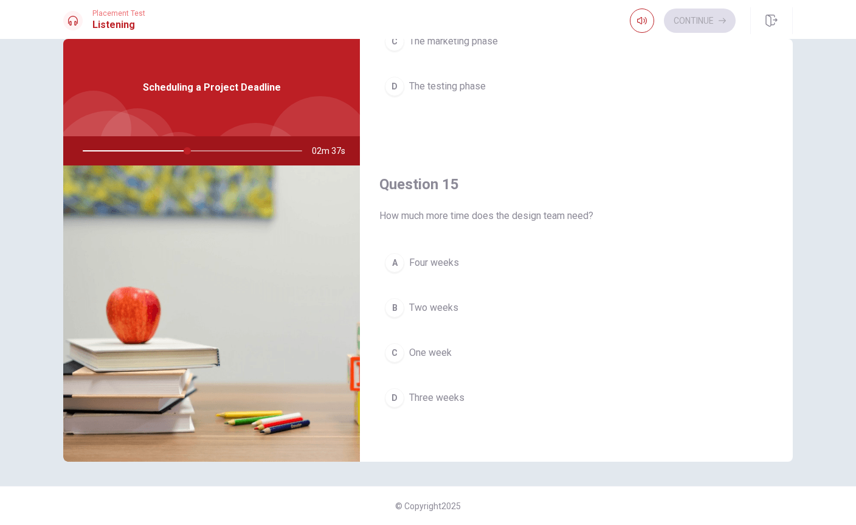
scroll to position [1134, 0]
click at [437, 306] on span "Two weeks" at bounding box center [433, 307] width 49 height 15
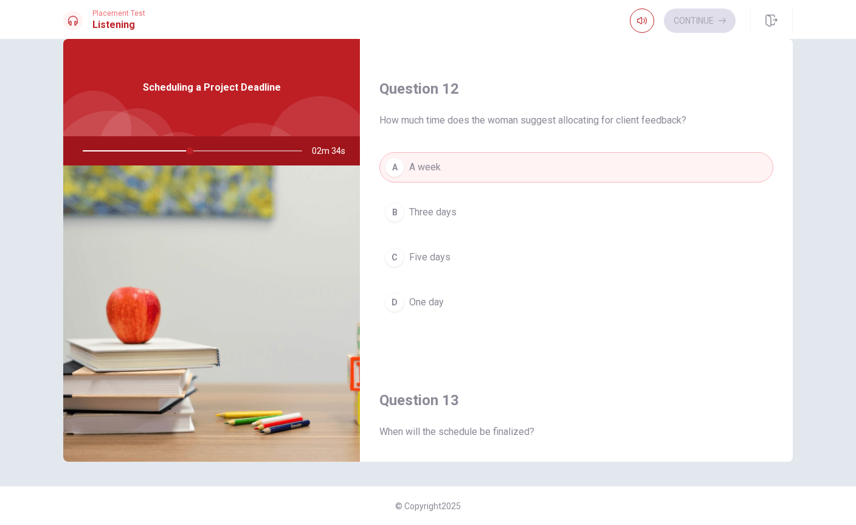
click at [796, 270] on div "Question 11 What concern does the man raise about the timeline? A The testing p…" at bounding box center [428, 250] width 768 height 423
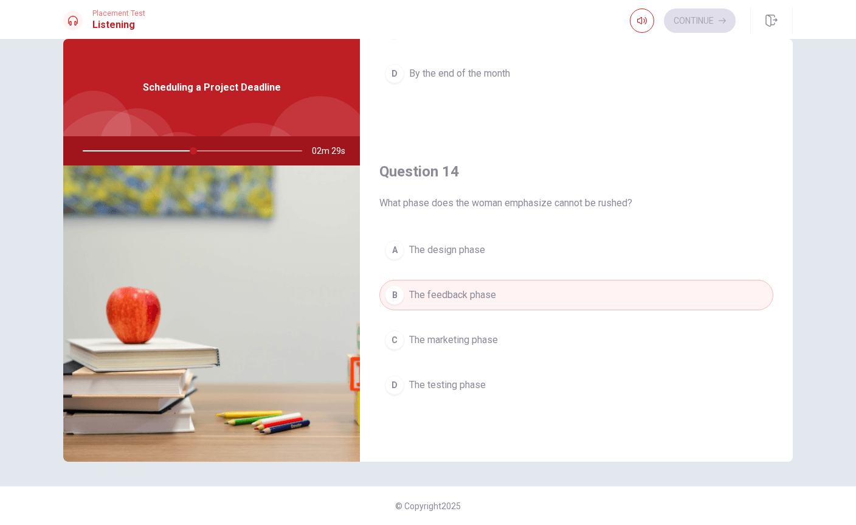
scroll to position [838, 0]
click at [463, 330] on button "C The marketing phase" at bounding box center [576, 337] width 394 height 30
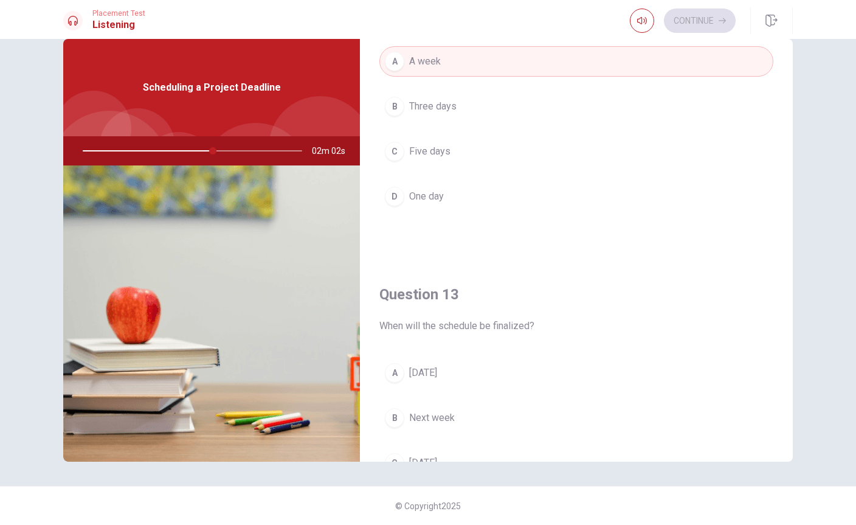
scroll to position [395, 0]
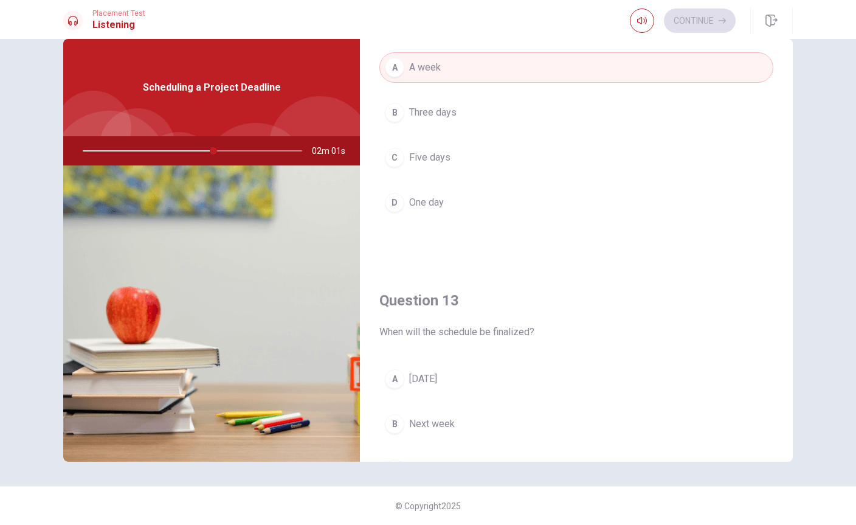
click at [531, 106] on button "B Three days" at bounding box center [576, 112] width 394 height 30
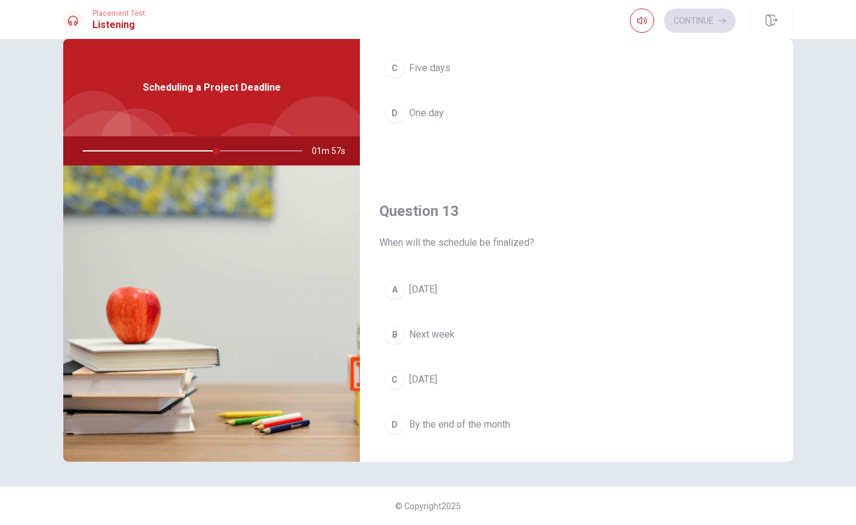
scroll to position [503, 0]
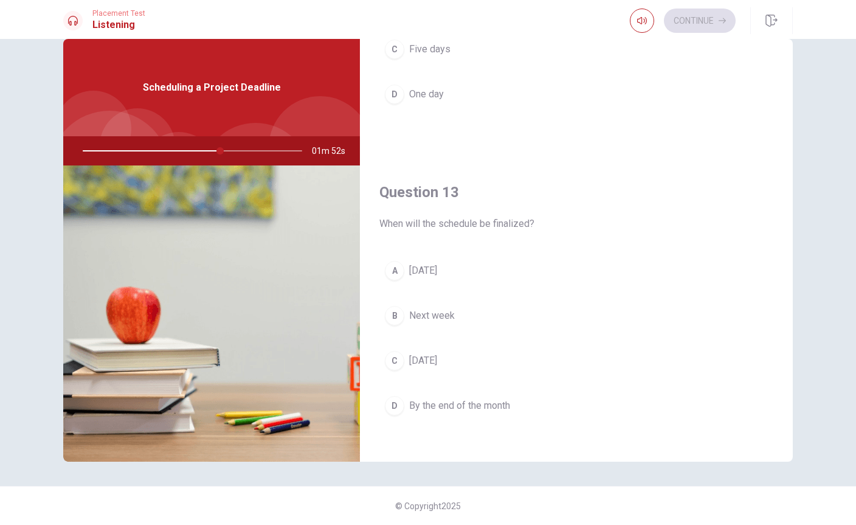
click at [500, 407] on span "By the end of the month" at bounding box center [459, 405] width 101 height 15
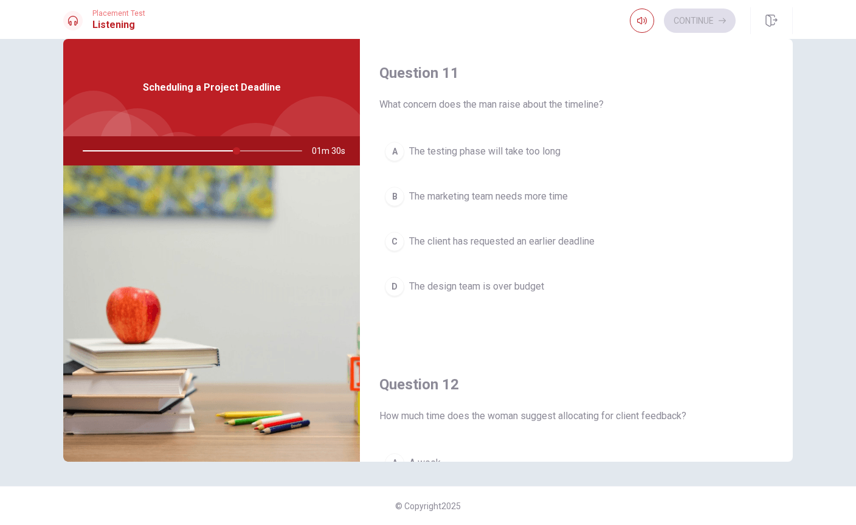
scroll to position [0, 0]
click at [547, 192] on span "The marketing team needs more time" at bounding box center [488, 196] width 159 height 15
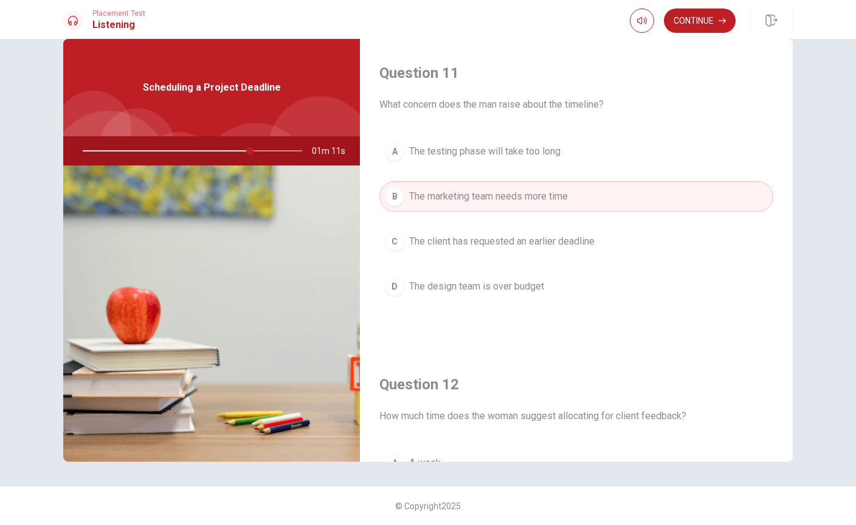
click at [702, 24] on button "Continue" at bounding box center [700, 21] width 72 height 24
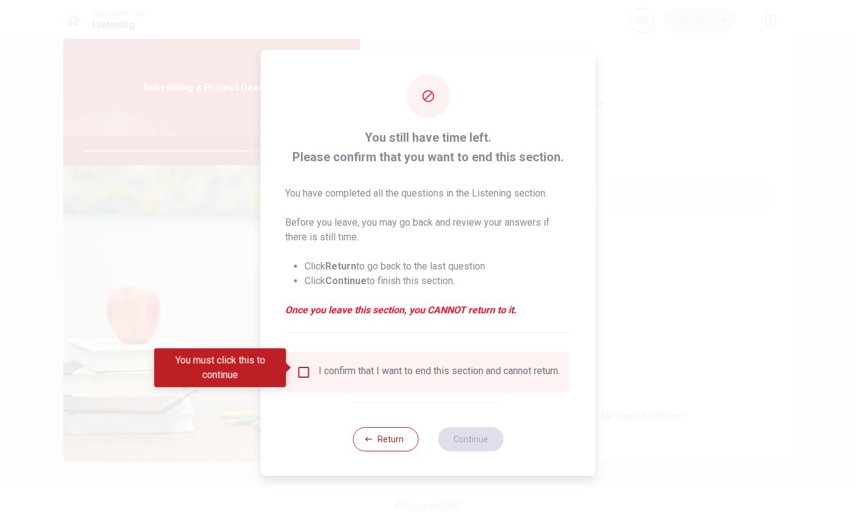
click at [303, 365] on input "You must click this to continue" at bounding box center [304, 372] width 15 height 15
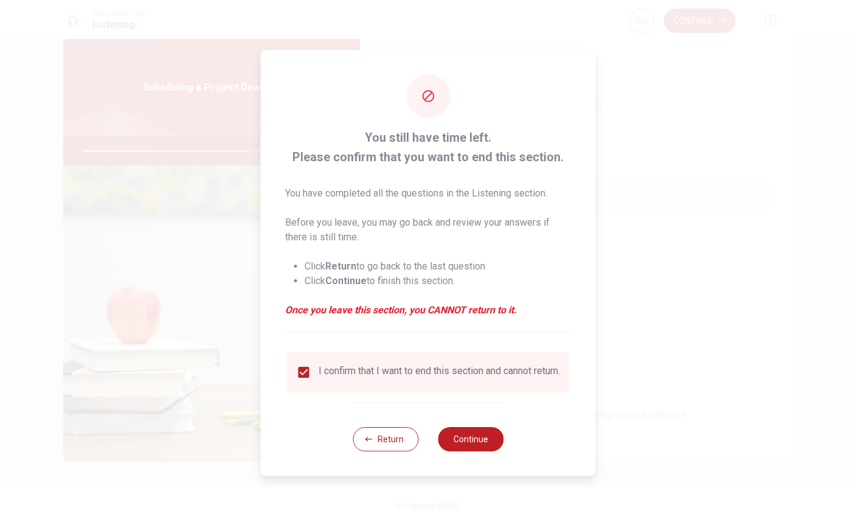
click at [475, 440] on button "Continue" at bounding box center [471, 439] width 66 height 24
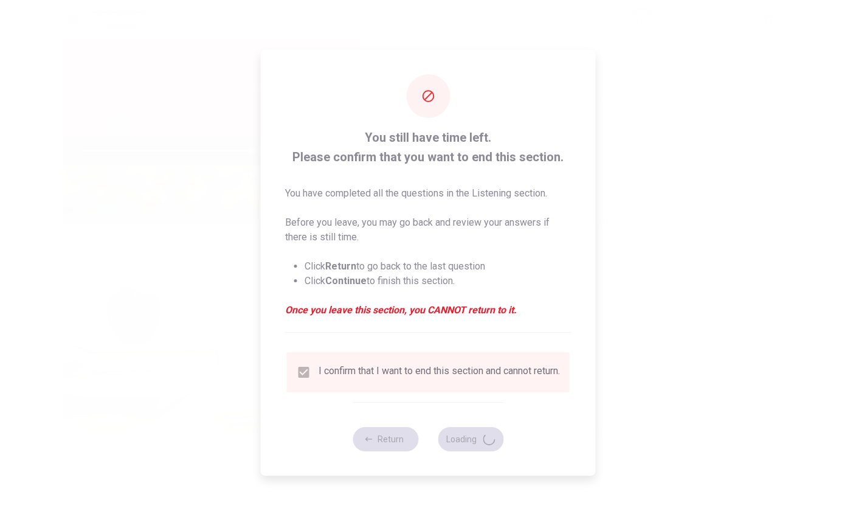
type input "78"
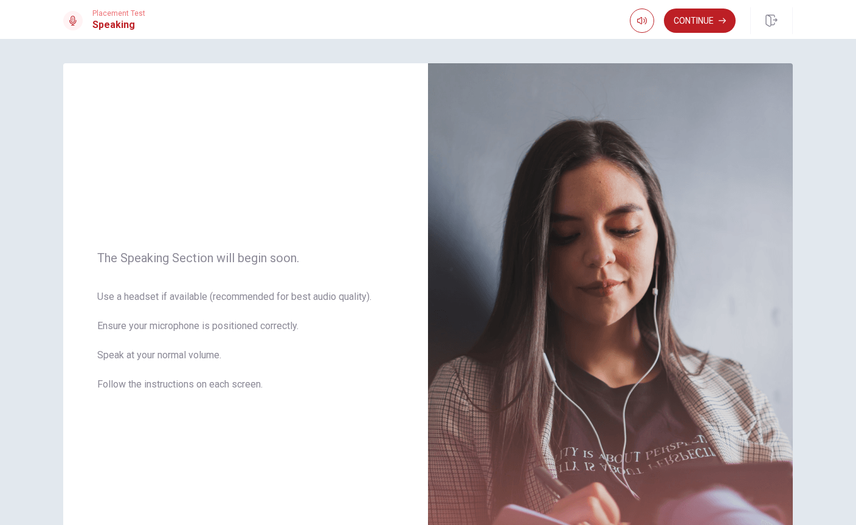
click at [700, 19] on button "Continue" at bounding box center [700, 21] width 72 height 24
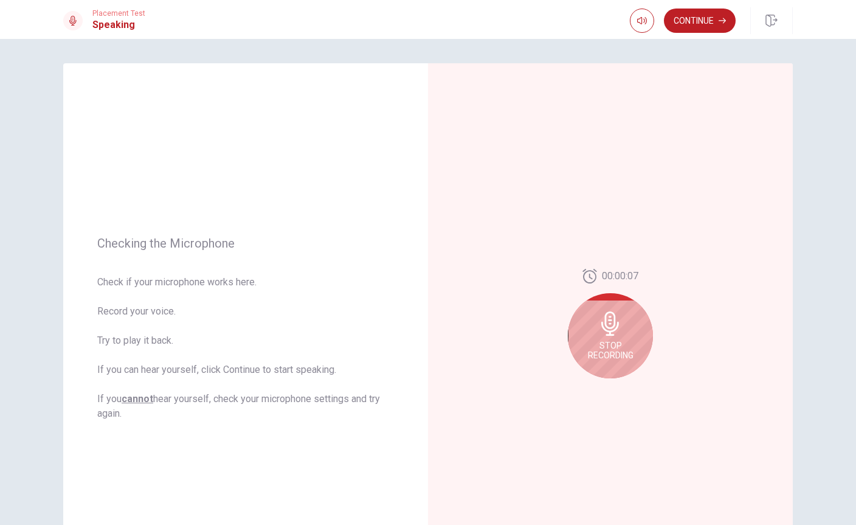
click at [615, 342] on span "Stop Recording" at bounding box center [611, 349] width 46 height 19
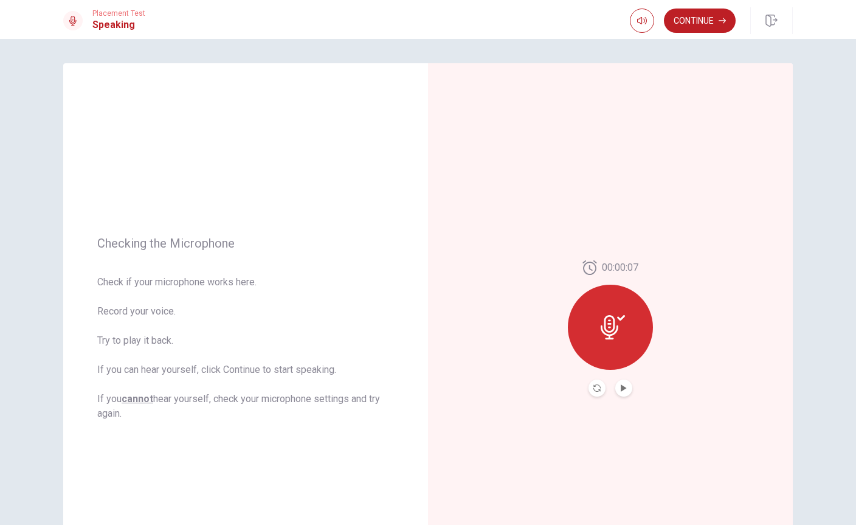
click at [623, 382] on button "Play Audio" at bounding box center [623, 387] width 17 height 17
click at [612, 323] on icon at bounding box center [613, 327] width 24 height 24
click at [593, 385] on icon "Record Again" at bounding box center [596, 387] width 7 height 7
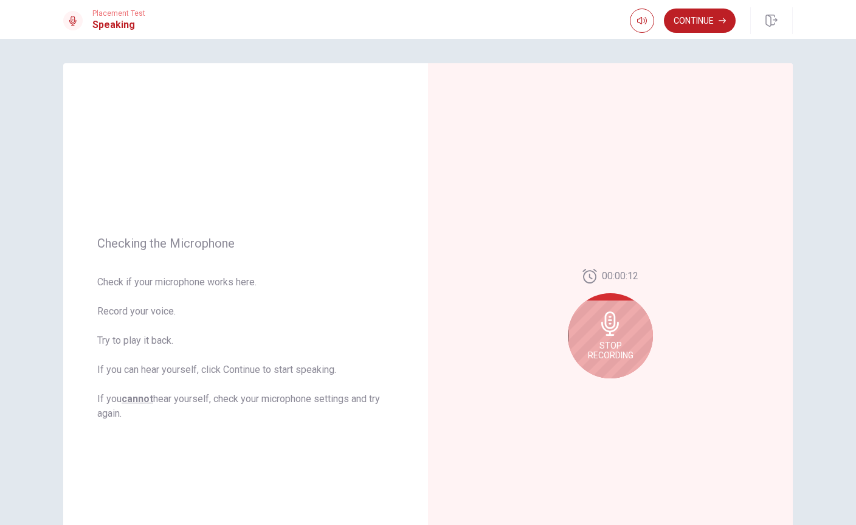
click at [691, 365] on div "00:00:12 Stop Recording" at bounding box center [610, 328] width 365 height 530
click at [621, 349] on span "Stop Recording" at bounding box center [611, 349] width 46 height 19
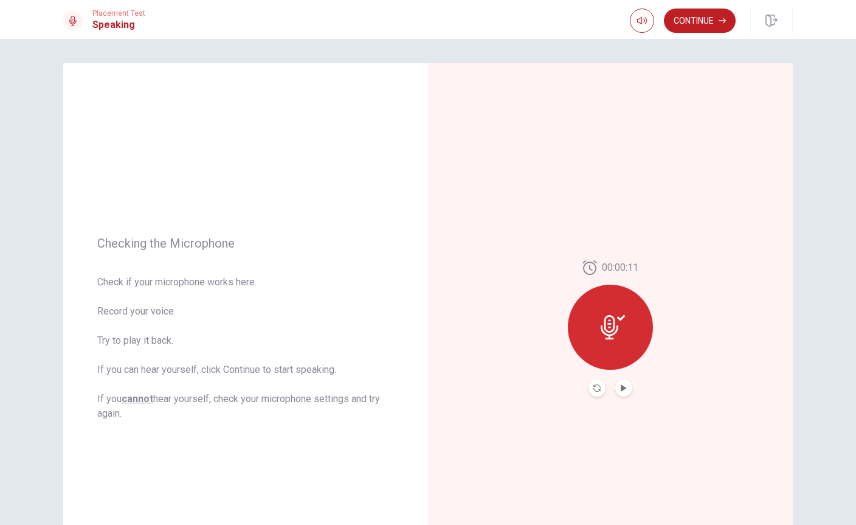
click at [630, 384] on button "Play Audio" at bounding box center [623, 387] width 17 height 17
click at [698, 27] on button "Continue" at bounding box center [700, 21] width 72 height 24
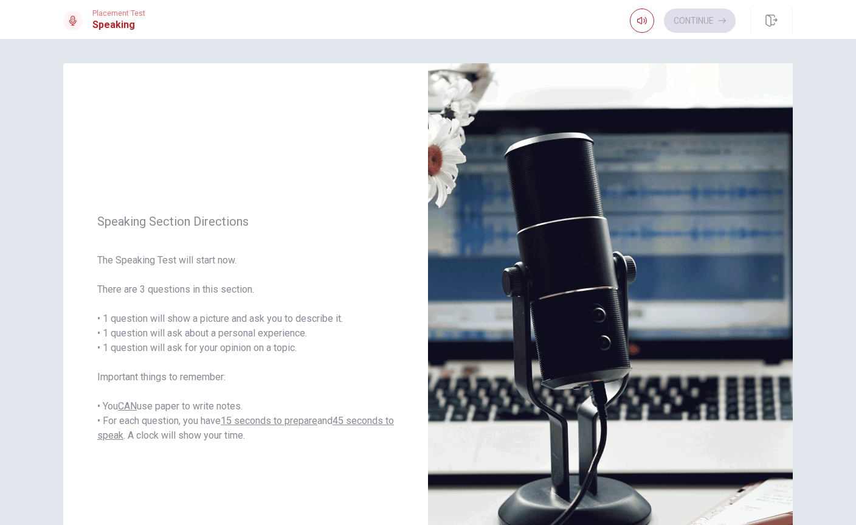
scroll to position [0, 0]
click at [710, 4] on div "Placement Test Speaking Continue" at bounding box center [428, 19] width 856 height 39
click at [708, 21] on button "Continue" at bounding box center [700, 21] width 72 height 24
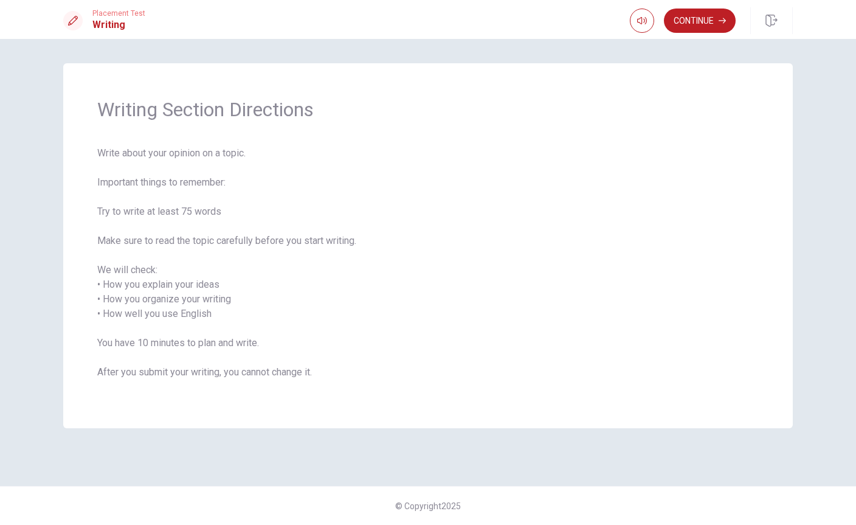
click at [710, 16] on button "Continue" at bounding box center [700, 21] width 72 height 24
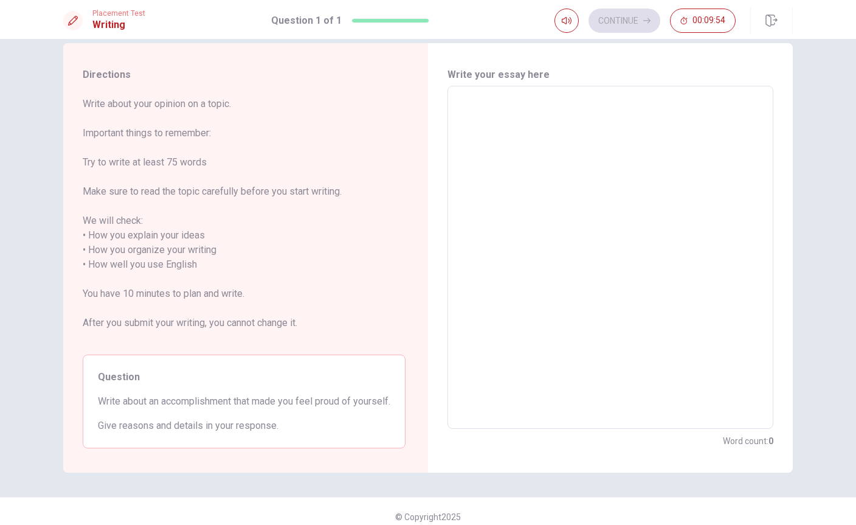
scroll to position [21, 0]
click at [562, 151] on textarea at bounding box center [610, 256] width 309 height 323
type textarea "I"
type textarea "x"
type textarea "I"
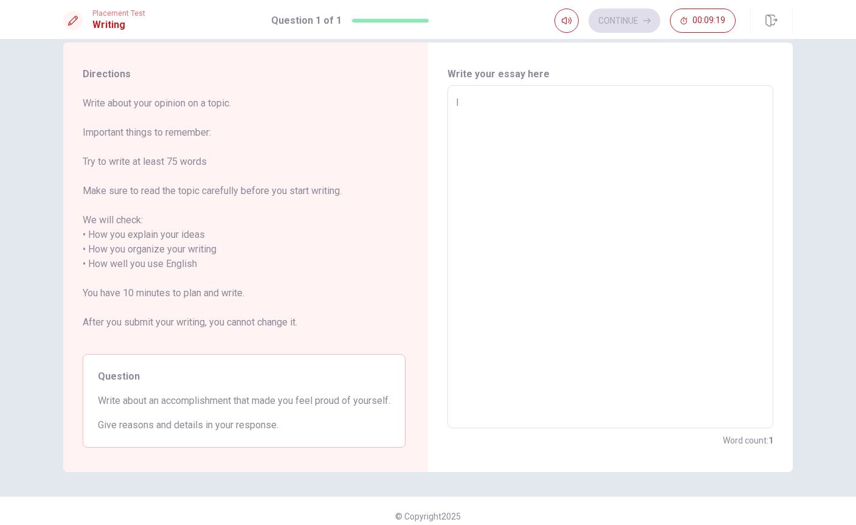
type textarea "x"
type textarea "I c"
type textarea "x"
type textarea "I ca"
type textarea "x"
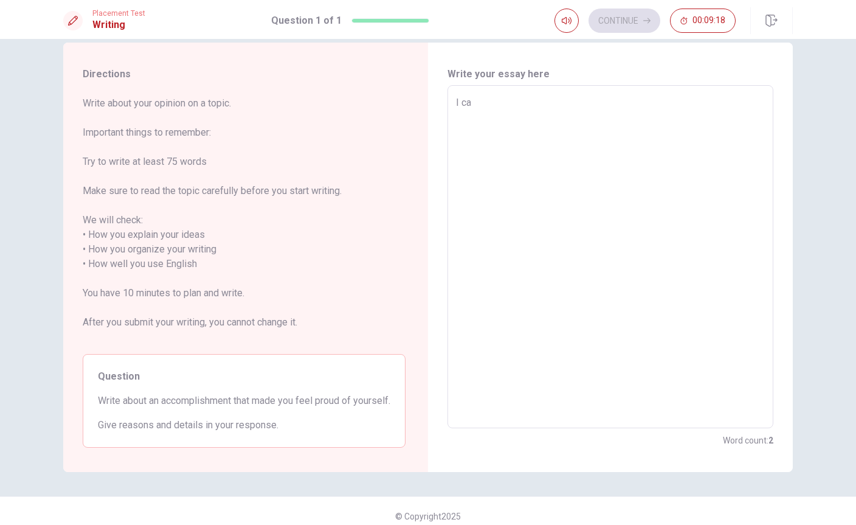
type textarea "I ca"
type textarea "x"
type textarea "I ca"
type textarea "x"
type textarea "I can"
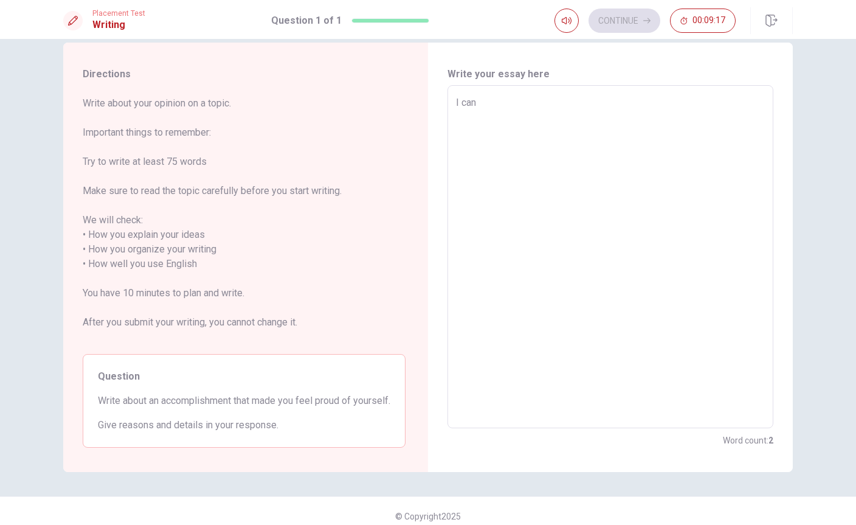
type textarea "x"
type textarea "I can"
type textarea "x"
type textarea "I can s"
type textarea "x"
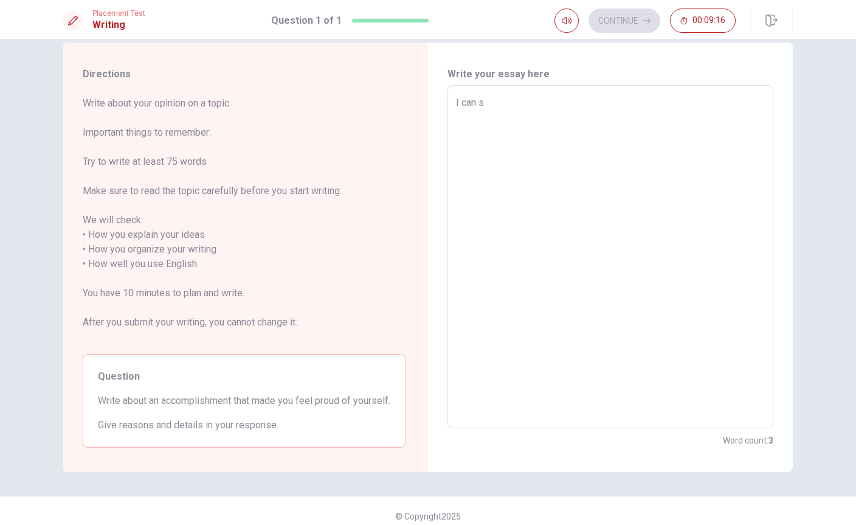
type textarea "I can sa"
type textarea "x"
type textarea "I can sai"
type textarea "x"
type textarea "I can said"
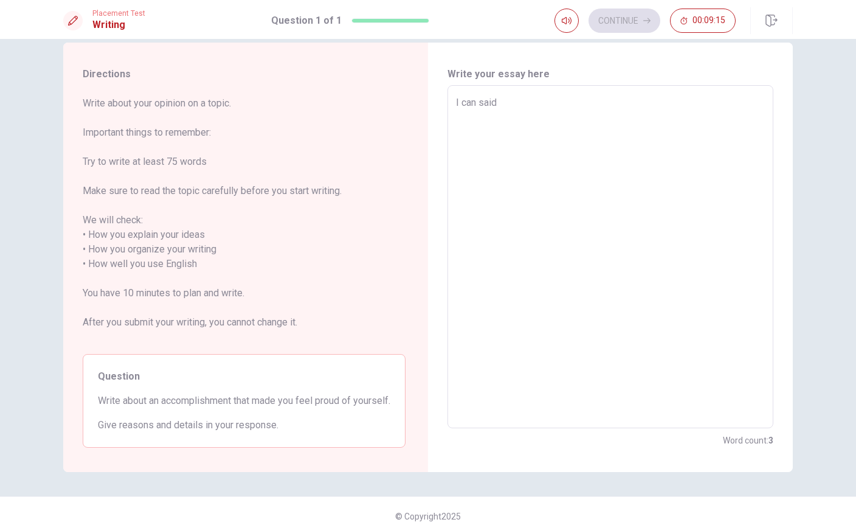
type textarea "x"
type textarea "I can said"
type textarea "x"
type textarea "I can said t"
type textarea "x"
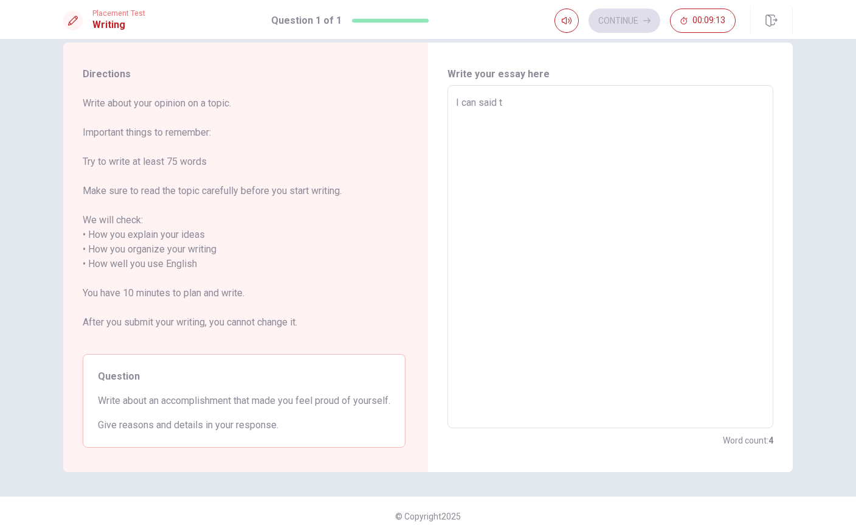
type textarea "I can said th"
type textarea "x"
type textarea "I can said tha"
type textarea "x"
type textarea "I can said that"
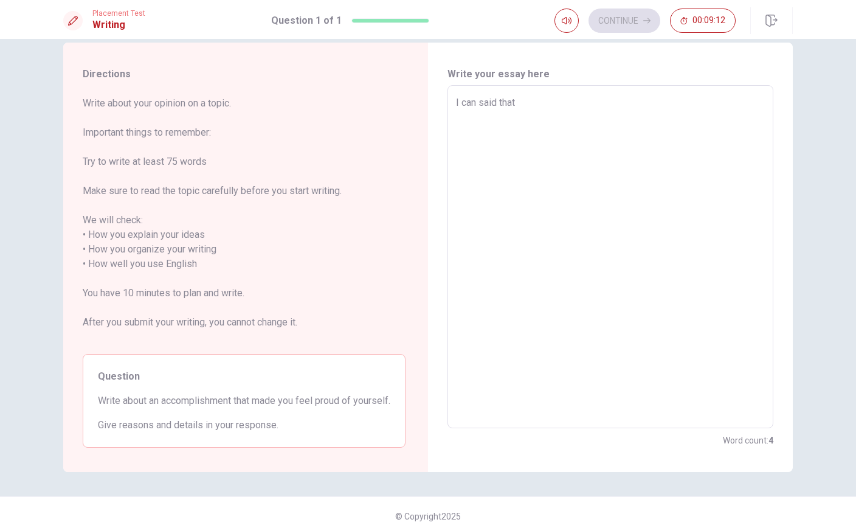
type textarea "x"
type textarea "I can said that"
type textarea "x"
type textarea "I can said that i"
type textarea "x"
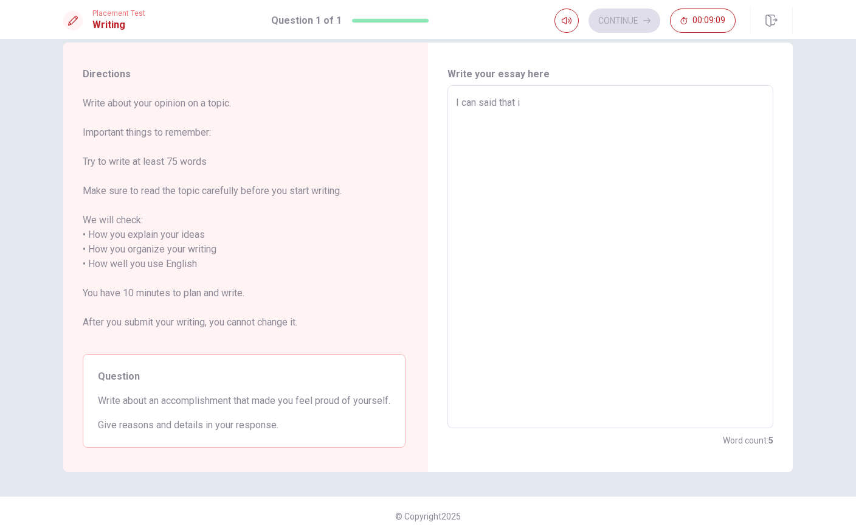
type textarea "I can said that i"
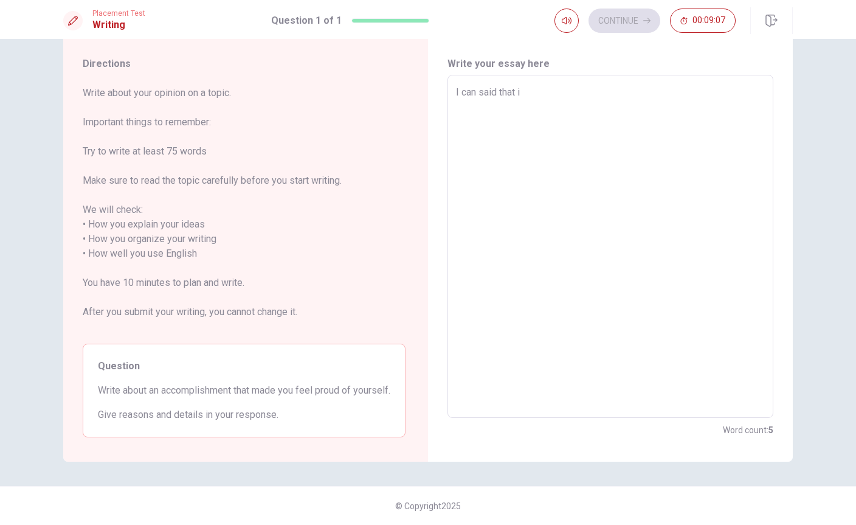
scroll to position [46, 0]
click at [578, 85] on textarea "I can said that i" at bounding box center [610, 246] width 309 height 323
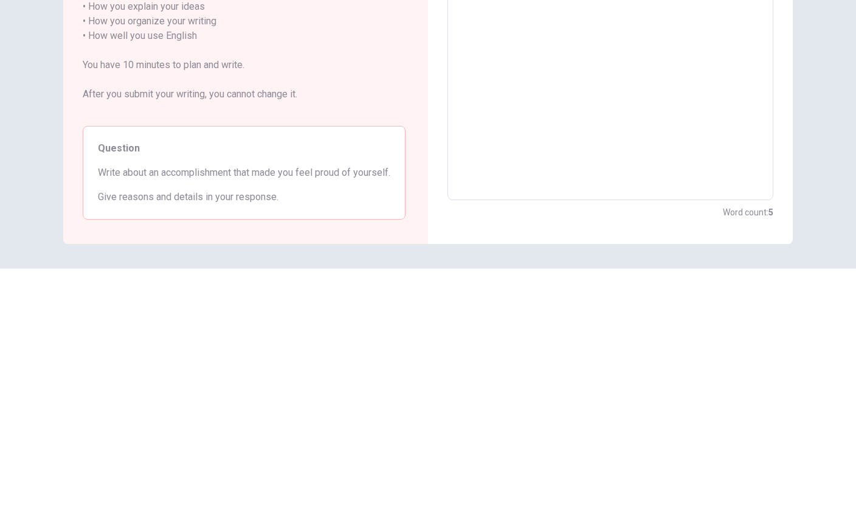
scroll to position [0, 0]
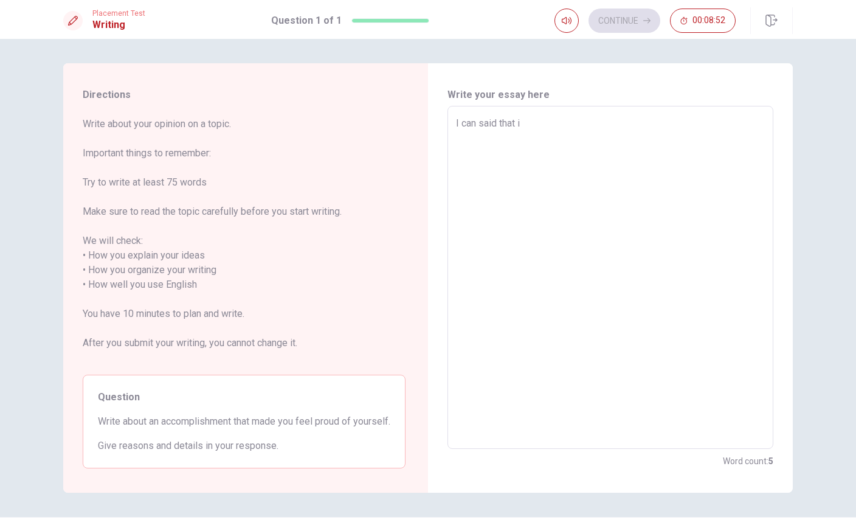
click at [544, 117] on textarea "I can said that i" at bounding box center [610, 277] width 309 height 323
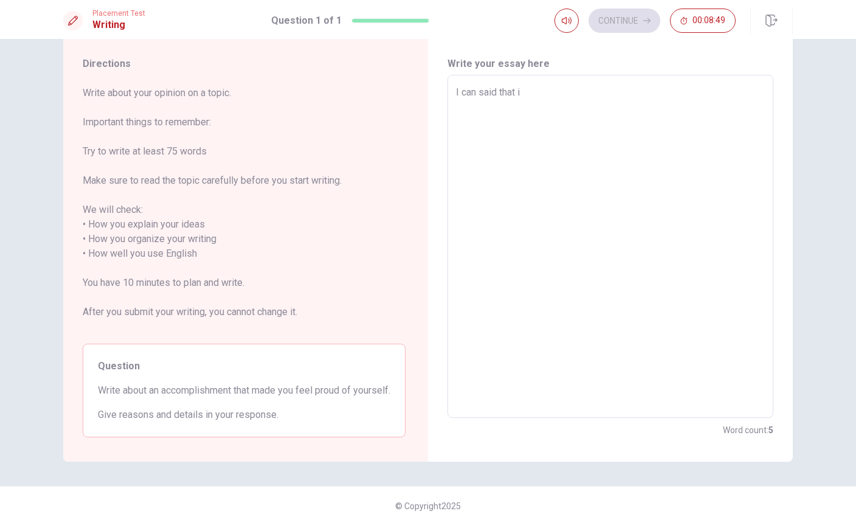
scroll to position [46, 0]
click at [561, 86] on textarea "I can said that i" at bounding box center [610, 246] width 309 height 323
type textarea "x"
type textarea "I can said that i"
type textarea "x"
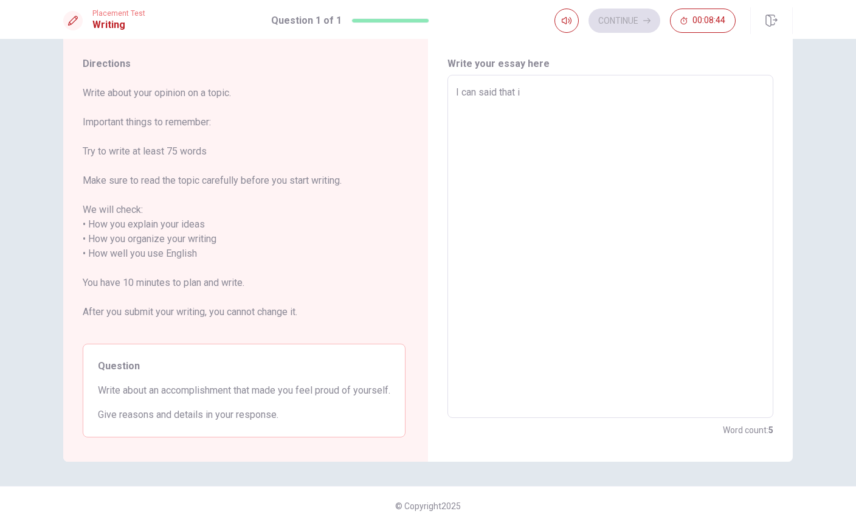
type textarea "I can said that"
type textarea "x"
type textarea "I can said that"
type textarea "x"
type textarea "I can said that"
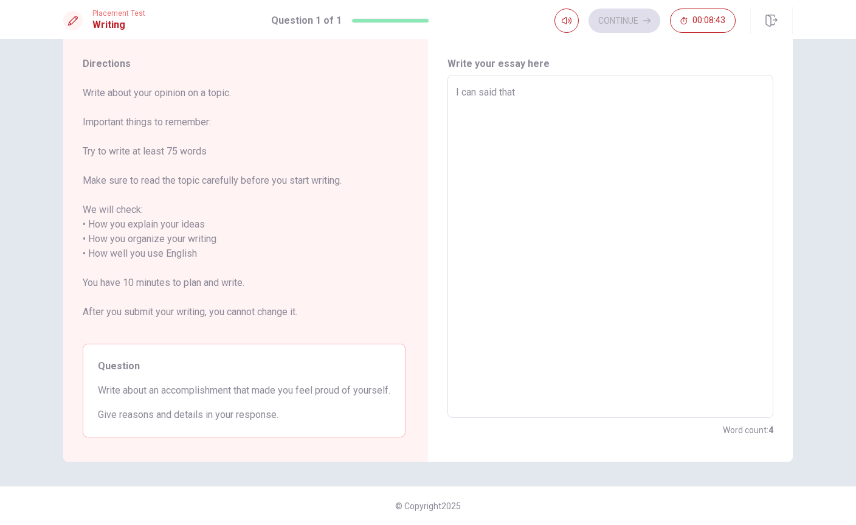
type textarea "x"
type textarea "I can said that o"
type textarea "x"
type textarea "I can said that on"
type textarea "x"
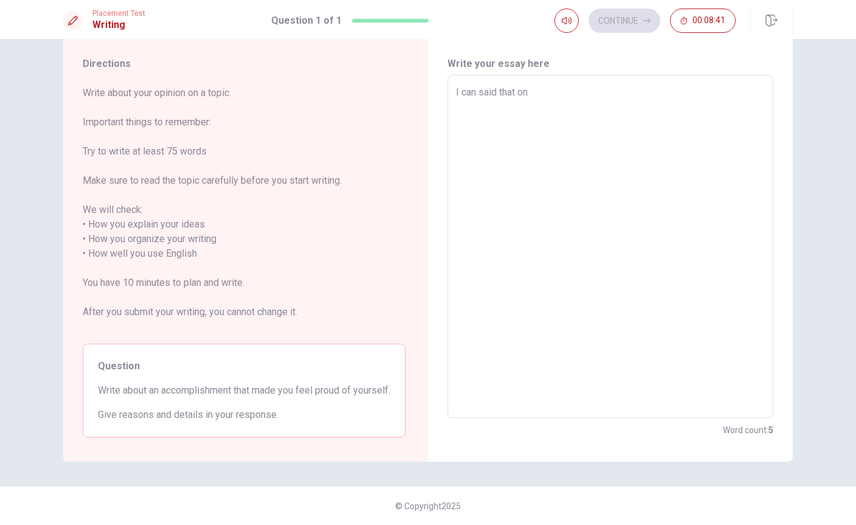
type textarea "I can said that one"
type textarea "x"
type textarea "I can said that one"
type textarea "x"
type textarea "I can said that one o"
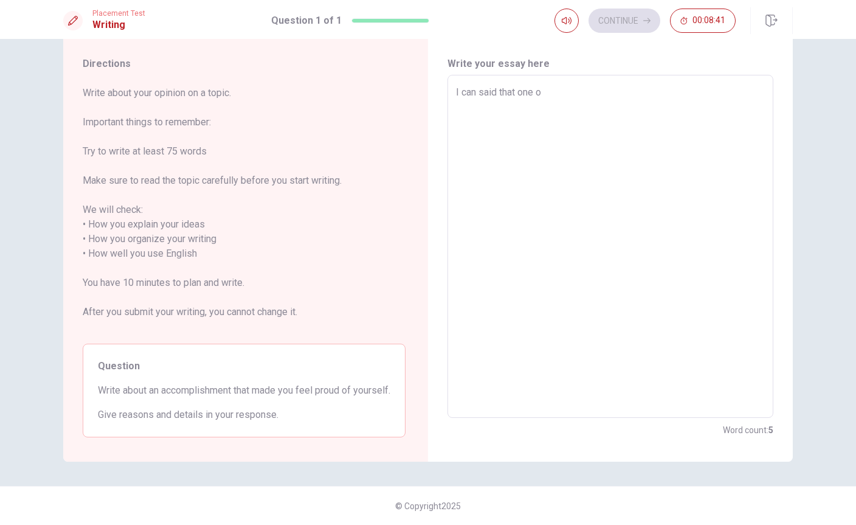
type textarea "x"
type textarea "I can said that one of"
type textarea "x"
type textarea "I can said that one of"
type textarea "x"
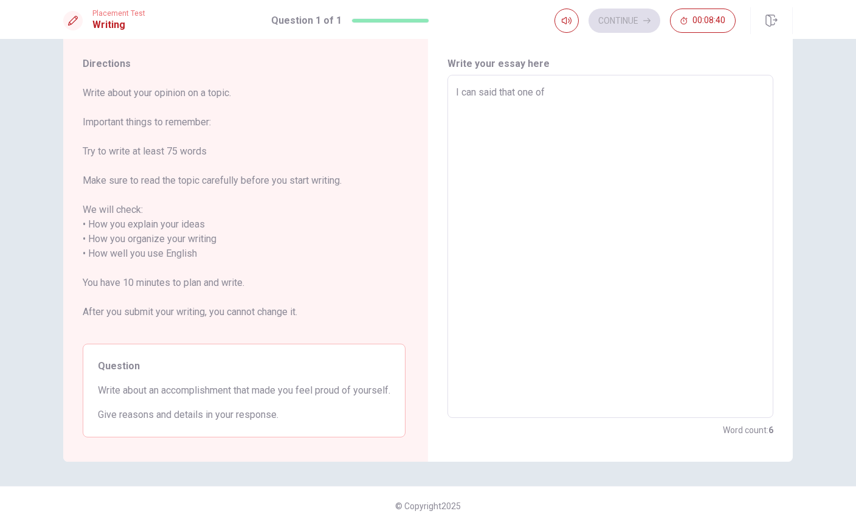
type textarea "I can said that one of t"
type textarea "x"
type textarea "I can said that one of th"
type textarea "x"
type textarea "I can said that one of the"
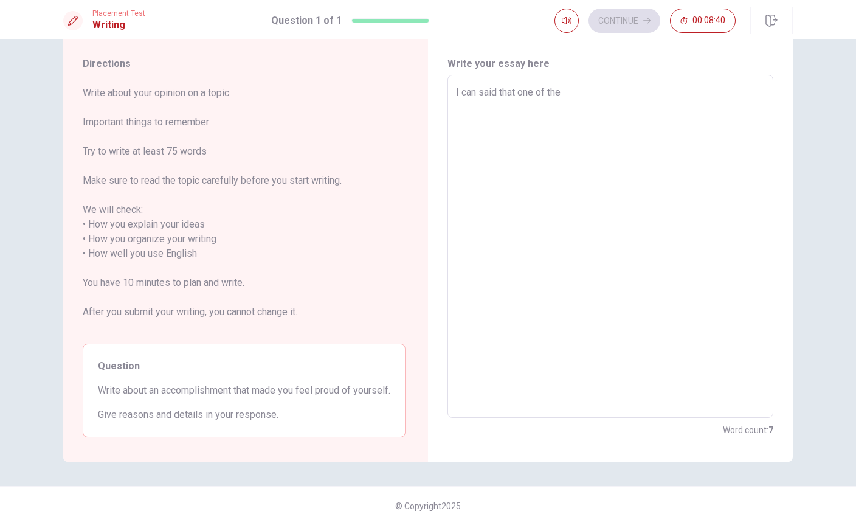
type textarea "x"
type textarea "I can said that one of the"
type textarea "x"
type textarea "I can said that one of the m"
type textarea "x"
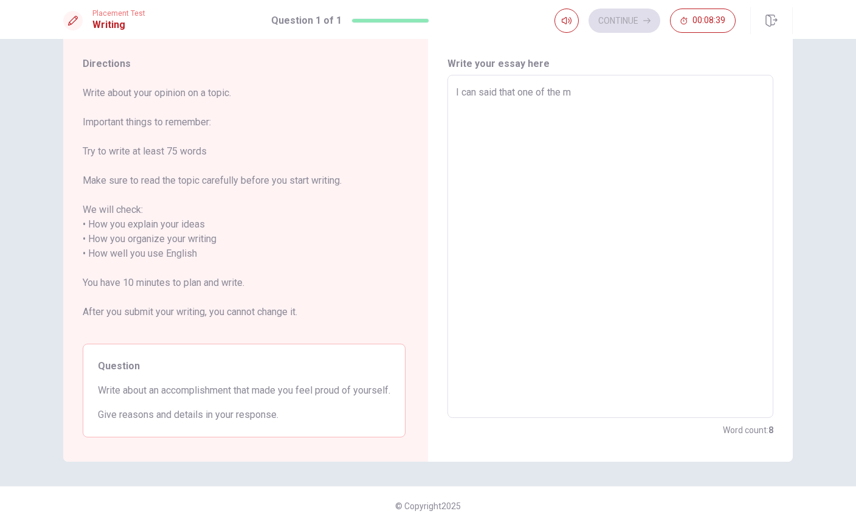
type textarea "I can said that one of the mo"
type textarea "x"
type textarea "I can said that one of the [DEMOGRAPHIC_DATA]"
type textarea "x"
type textarea "I can said that one of the mosr"
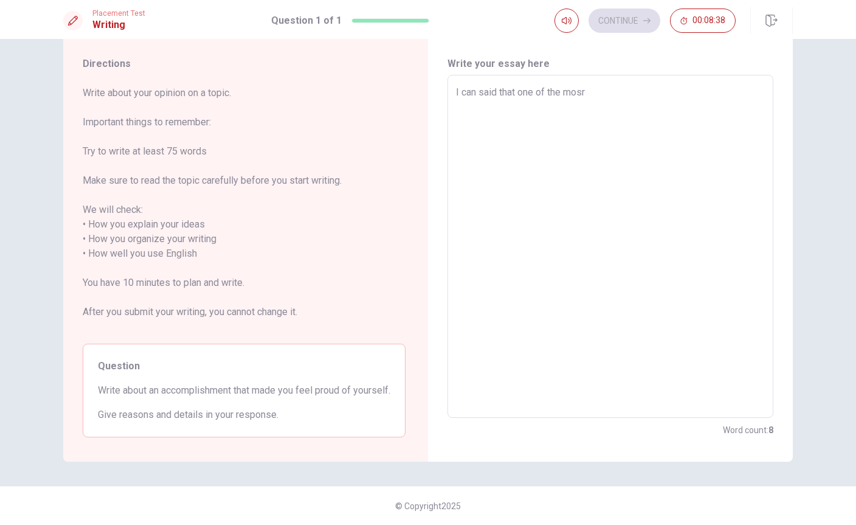
type textarea "x"
type textarea "I can said that one of the [DEMOGRAPHIC_DATA]"
type textarea "x"
type textarea "I can said that one of the most"
type textarea "x"
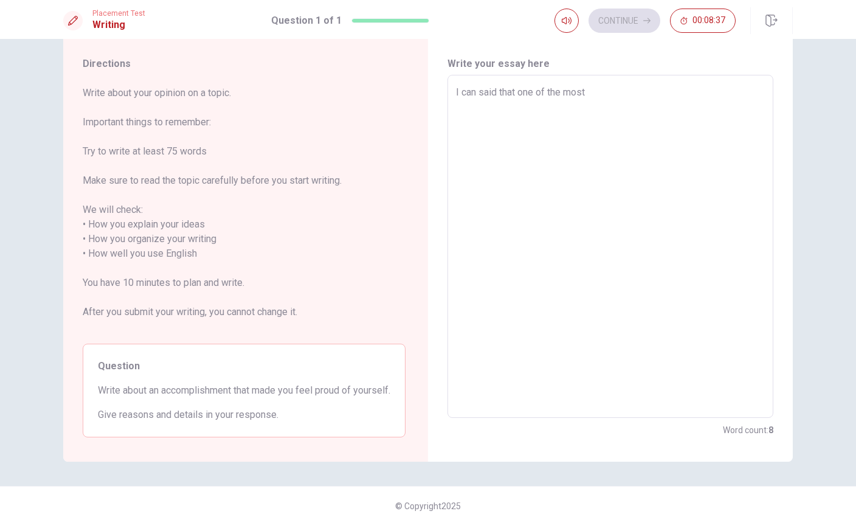
type textarea "I can said that one of the most"
type textarea "x"
type textarea "I can said that one of the most a"
type textarea "x"
type textarea "I can said that one of the most ac"
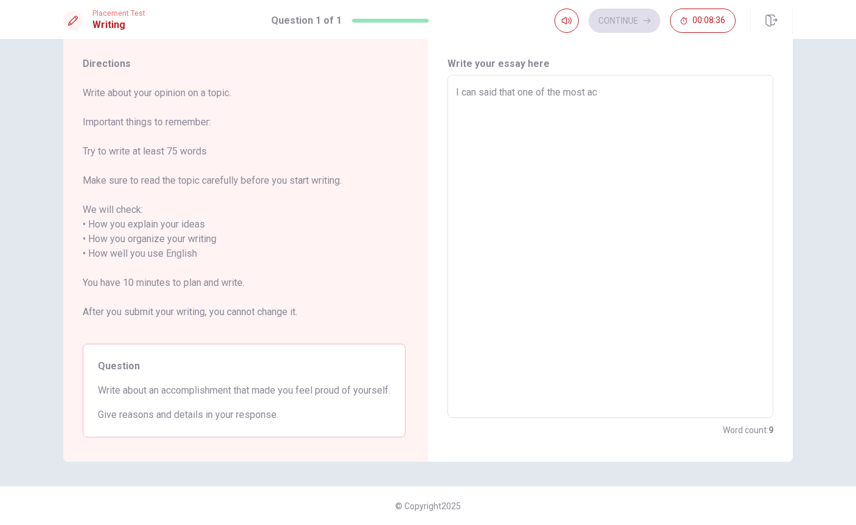
type textarea "x"
type textarea "I can said that one of the most acc"
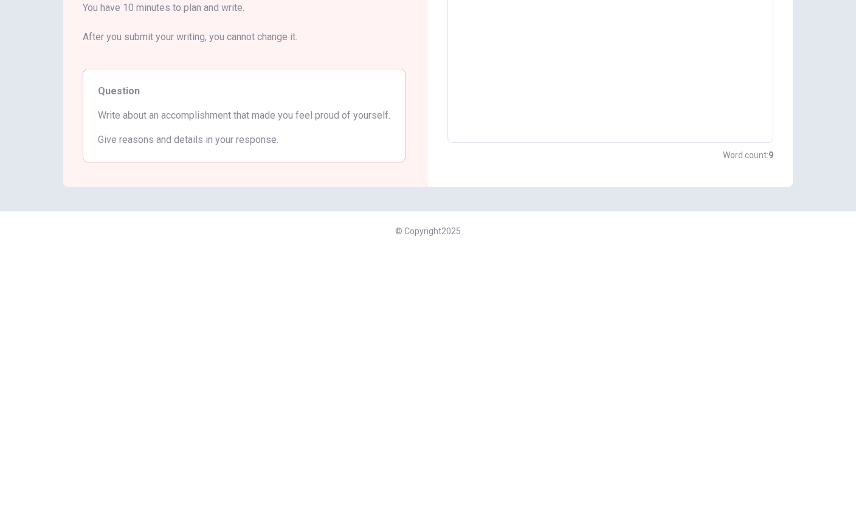
type textarea "x"
type textarea "I can said that one of the most acco"
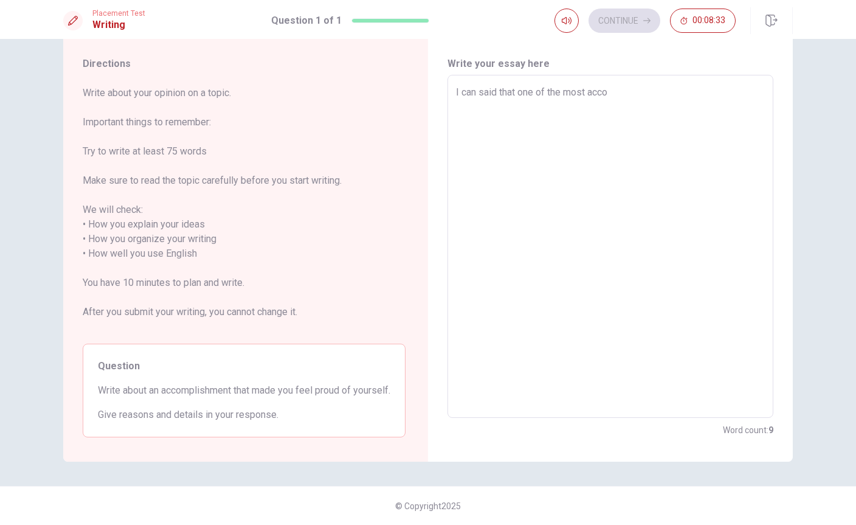
type textarea "x"
type textarea "I can said that one of the most accom"
type textarea "x"
type textarea "I can said that one of the most accomp"
type textarea "x"
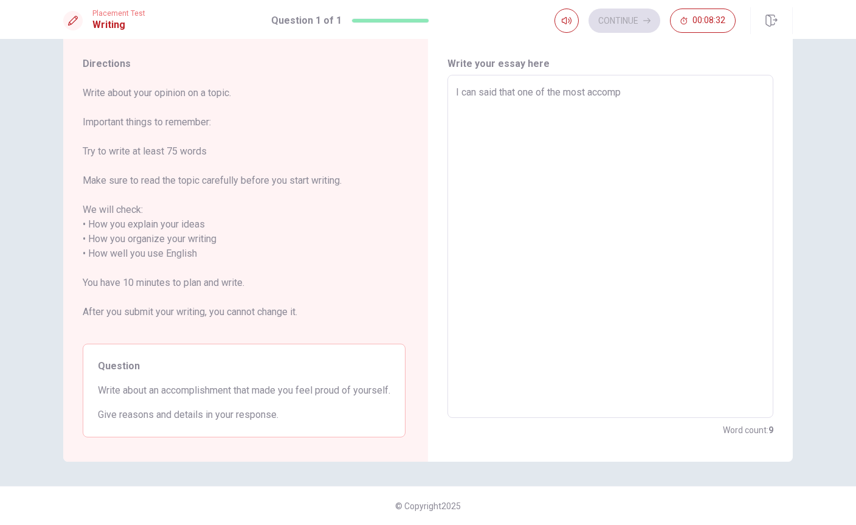
type textarea "I can said that one of the most accompl"
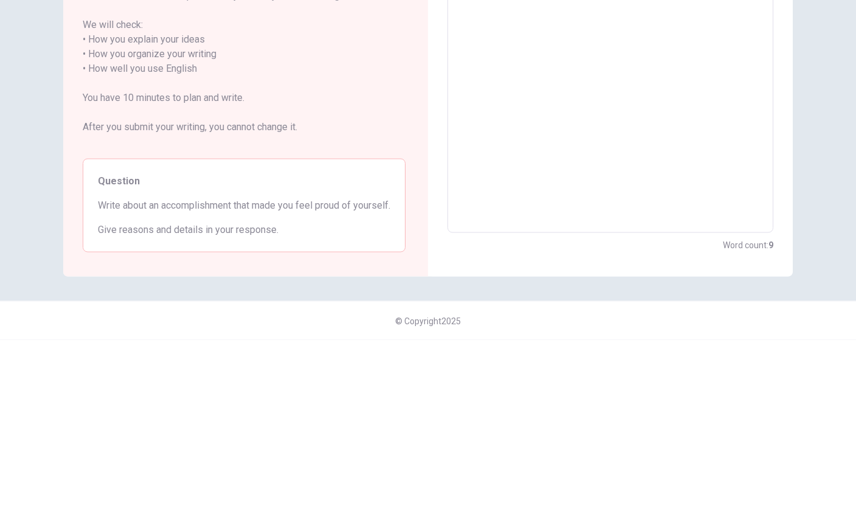
type textarea "x"
type textarea "I can said that one of the most accompls"
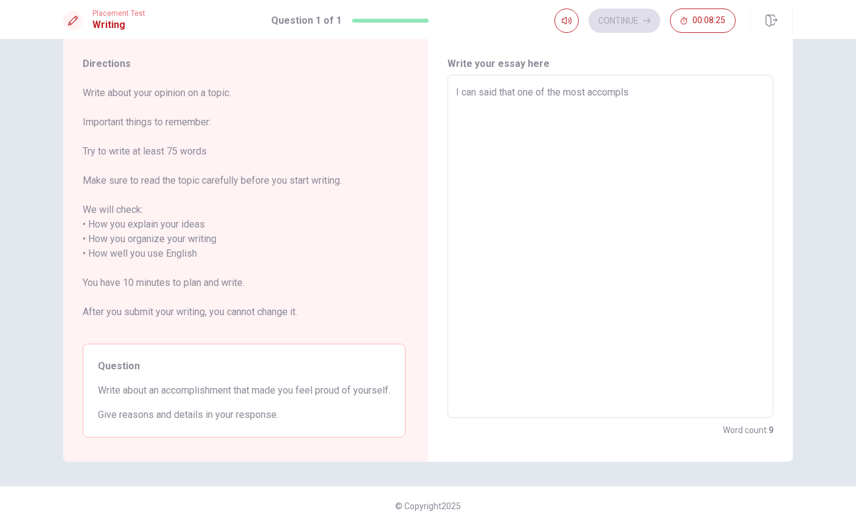
type textarea "x"
type textarea "I can said that one of the most accomplsh"
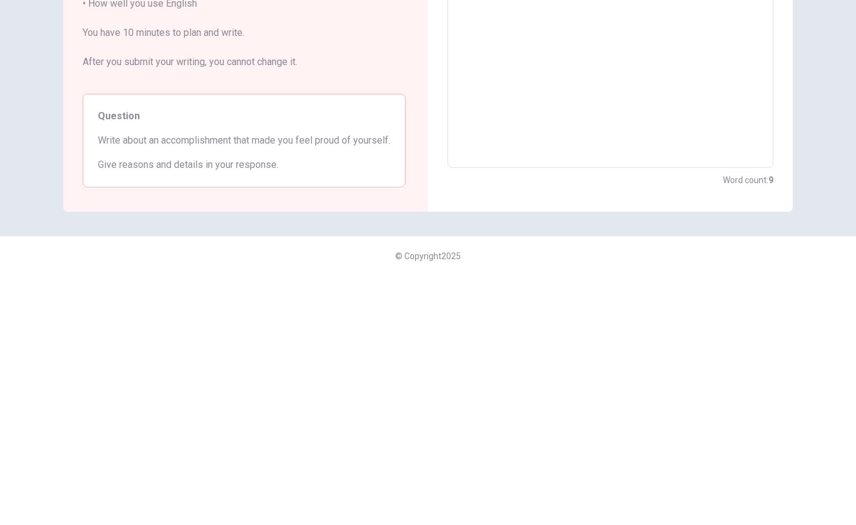
type textarea "x"
type textarea "I can said that one of the most accomplshm"
type textarea "x"
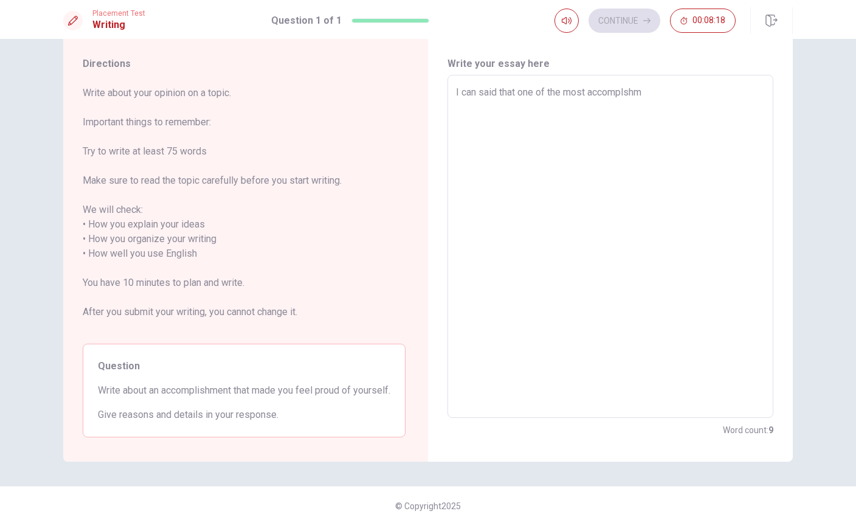
type textarea "I can said that one of the most accomplshme"
type textarea "x"
type textarea "I can said that one of the most accomplshmen"
type textarea "x"
type textarea "I can said that one of the most accomplshment"
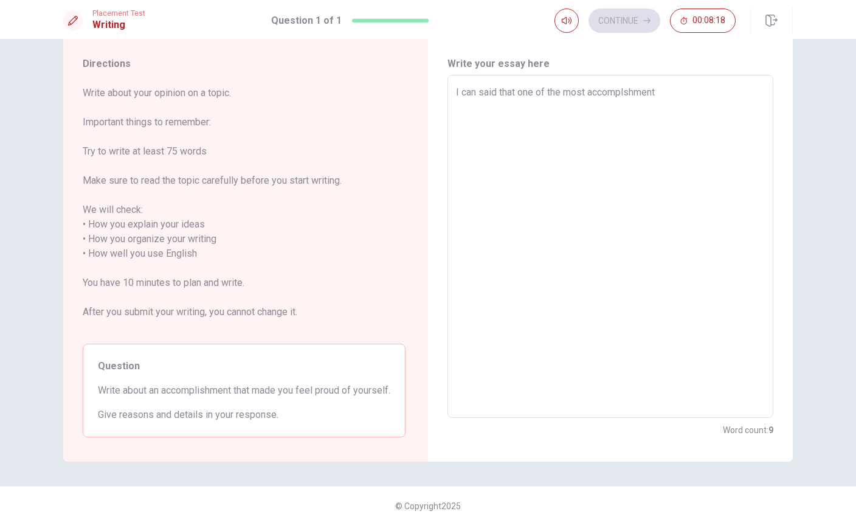
type textarea "x"
type textarea "I can said that one of the most accomplshment"
click at [621, 85] on textarea "I can said that one of the most accomplshment" at bounding box center [610, 246] width 309 height 323
type textarea "x"
type textarea "I can said that one of the most accomplshmen"
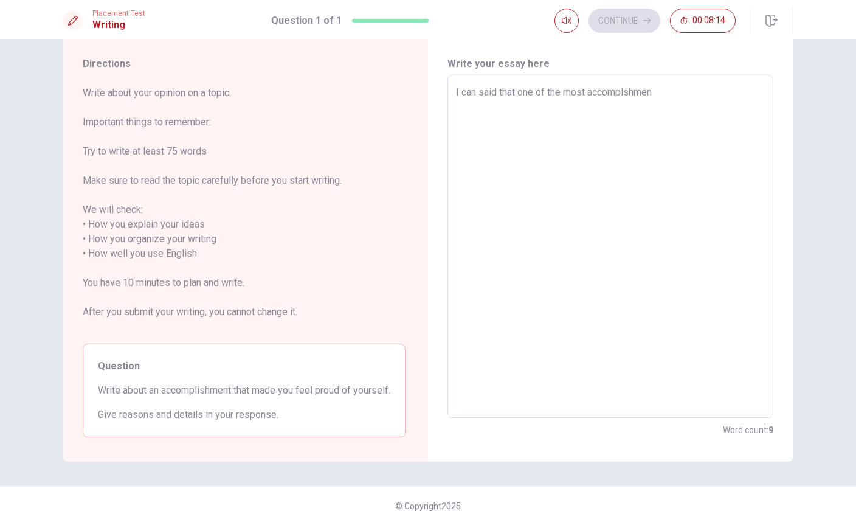
type textarea "x"
type textarea "I can said that one of the most accomplshme"
type textarea "x"
type textarea "I can said that one of the most accomplshm"
type textarea "x"
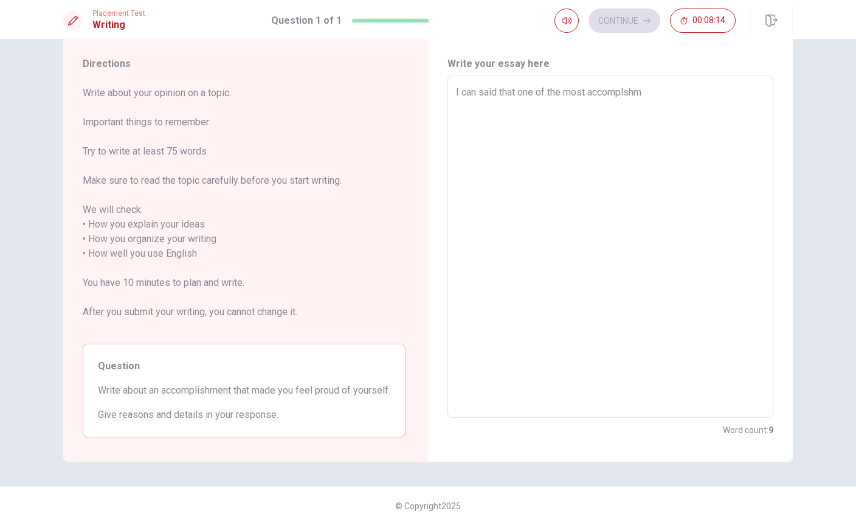
type textarea "I can said that one of the most accomplsh"
type textarea "x"
type textarea "I can said that one of the most accompls"
type textarea "x"
type textarea "I can said that one of the most accompl"
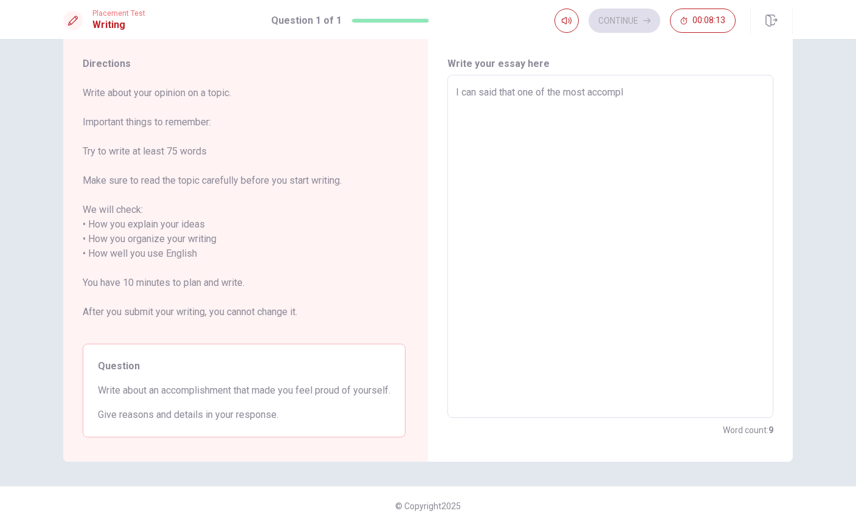
type textarea "x"
type textarea "I can said that one of the most accompli"
type textarea "x"
type textarea "I can said that one of the most accomplis"
type textarea "x"
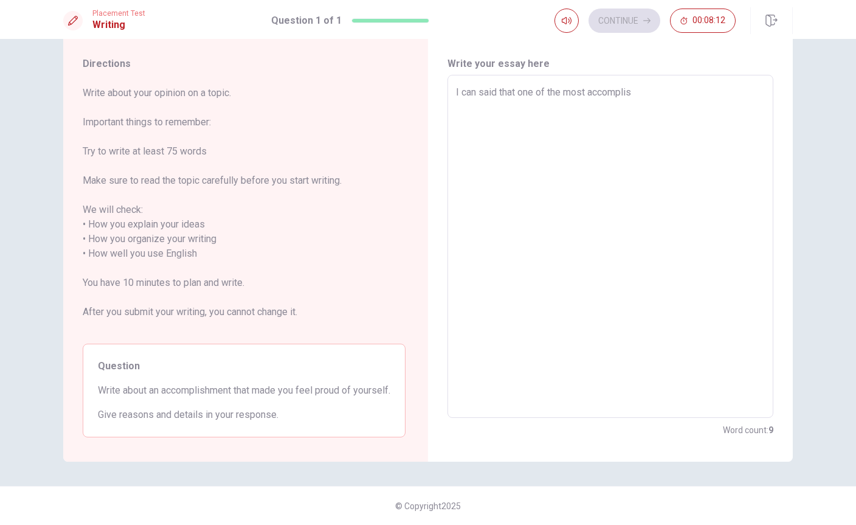
type textarea "I can said that one of the most accomplish"
type textarea "x"
type textarea "I can said that one of the most accomplishm"
type textarea "x"
type textarea "I can said that one of the most accomplishme"
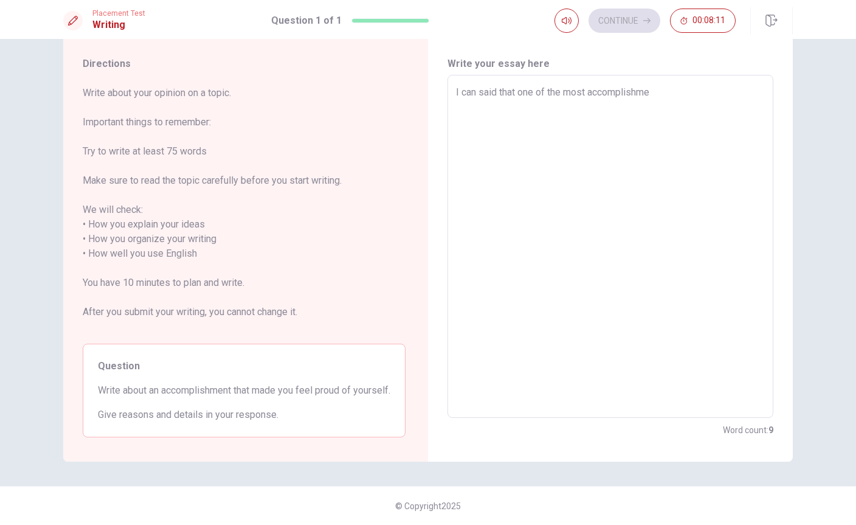
type textarea "x"
type textarea "I can said that one of the most accomplishmen"
type textarea "x"
type textarea "I can said that one of the most accomplishment"
type textarea "x"
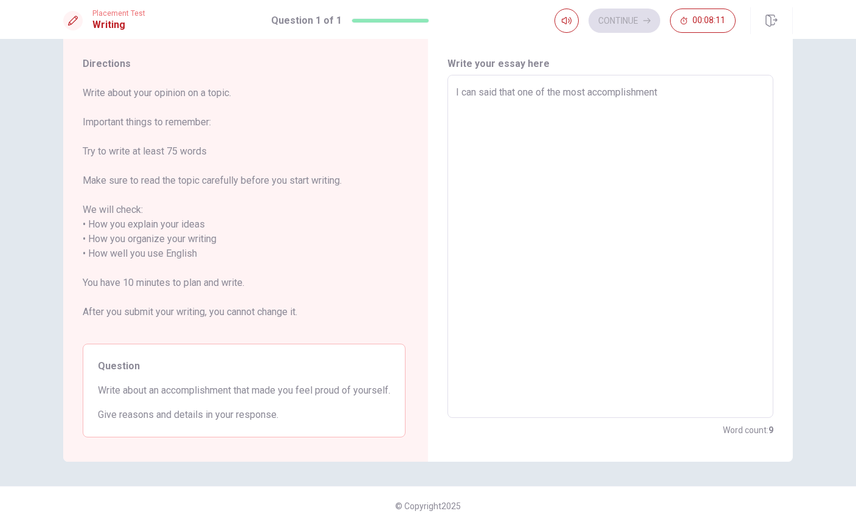
type textarea "I can said that one of the most accomplishment"
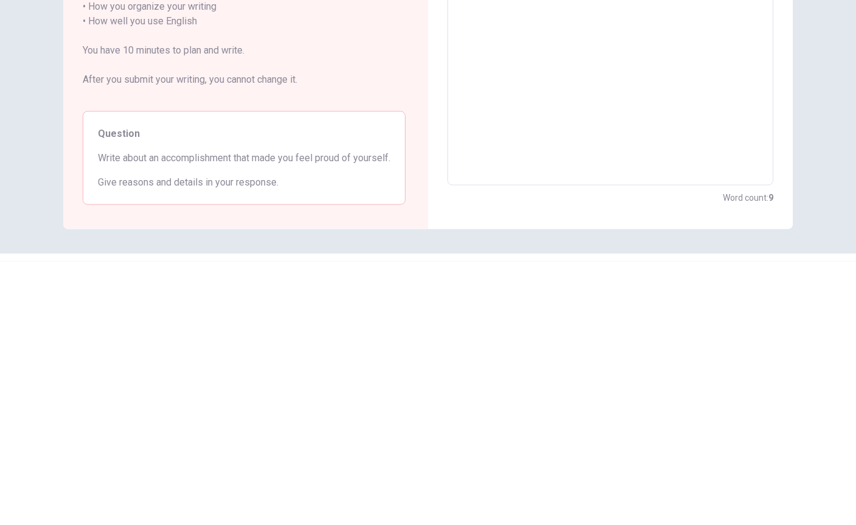
scroll to position [0, 0]
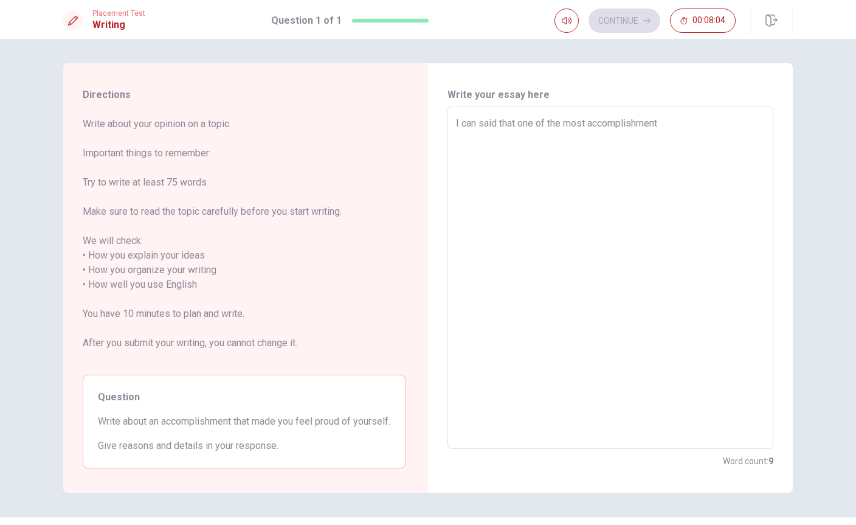
click at [692, 118] on textarea "I can said that one of the most accomplishment" at bounding box center [610, 277] width 309 height 323
type textarea "x"
type textarea "I can said that one of the most accomplishment t"
type textarea "x"
type textarea "I can said that one of the most accomplishment th"
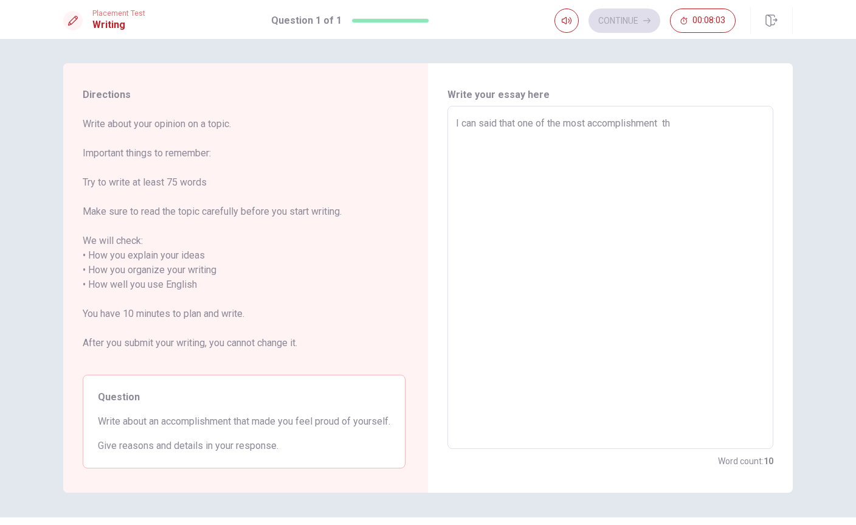
type textarea "x"
type textarea "I can said that one of the most accomplishment tha"
type textarea "x"
type textarea "I can said that one of the most accomplishment that"
type textarea "x"
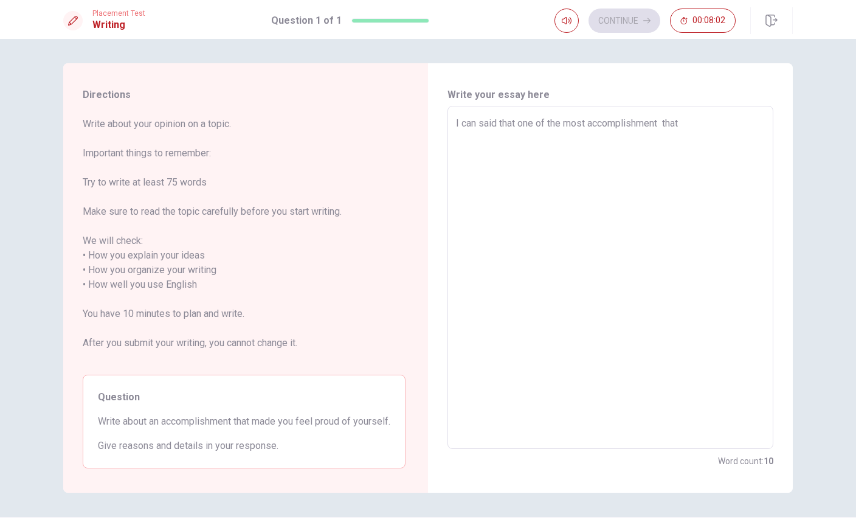
type textarea "I can said that one of the most accomplishment that"
type textarea "x"
type textarea "I can said that one of the most accomplishment that m"
type textarea "x"
type textarea "I can said that one of the most accomplishment that ma"
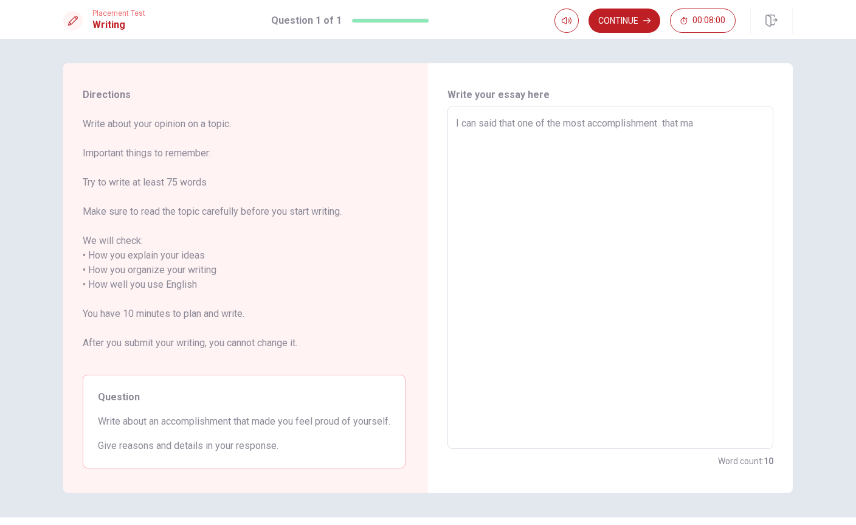
type textarea "x"
type textarea "I can said that one of the most accomplishment that mad"
type textarea "x"
type textarea "I can said that one of the most accomplishment that mad"
type textarea "x"
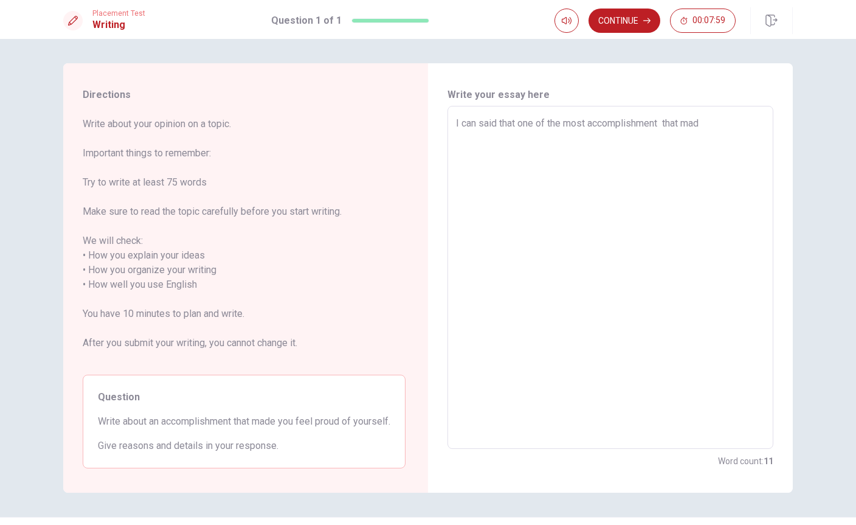
type textarea "I can said that one of the most accomplishment that mad m"
type textarea "x"
type textarea "I can said that one of the most accomplishment that mad me"
type textarea "x"
type textarea "I can said that one of the most accomplishment that mad me"
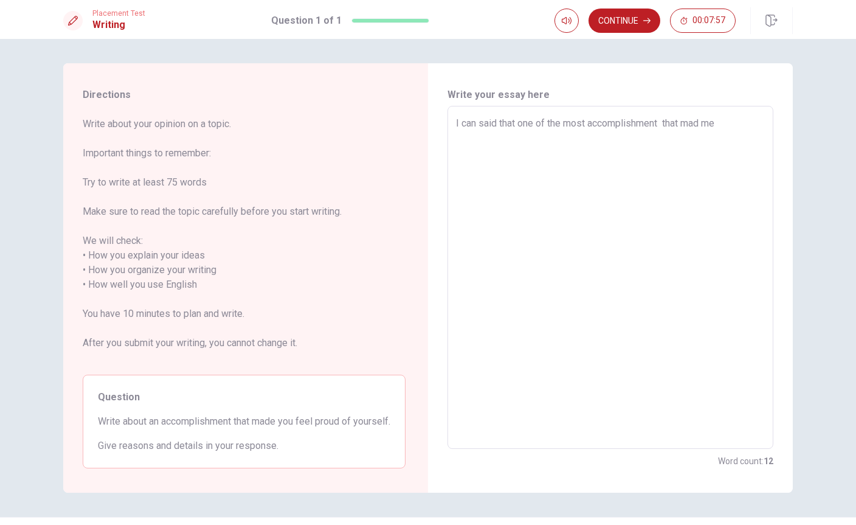
type textarea "x"
type textarea "I can said that one of the most accomplishment that mad me"
type textarea "x"
type textarea "I can said that one of the most accomplishment that mad m"
type textarea "x"
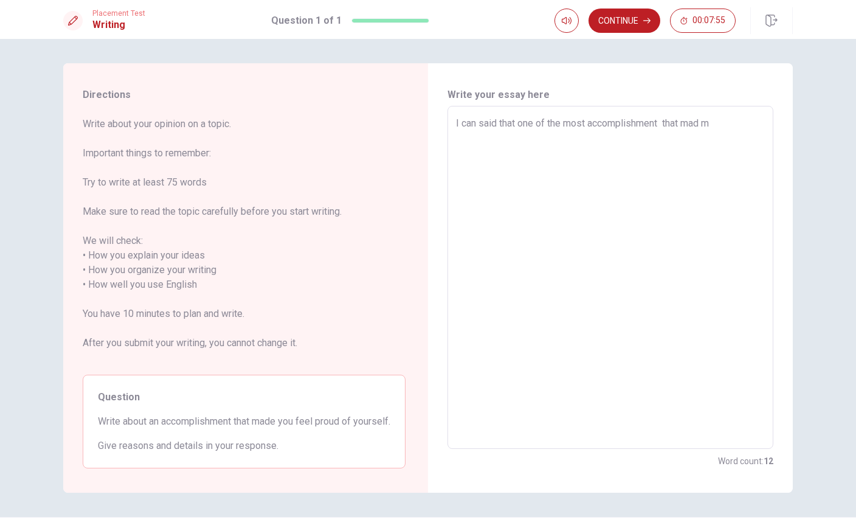
type textarea "I can said that one of the most accomplishment that mad"
type textarea "x"
type textarea "I can said that one of the most accomplishment that mad"
type textarea "x"
type textarea "I can said that one of the most accomplishment that ma"
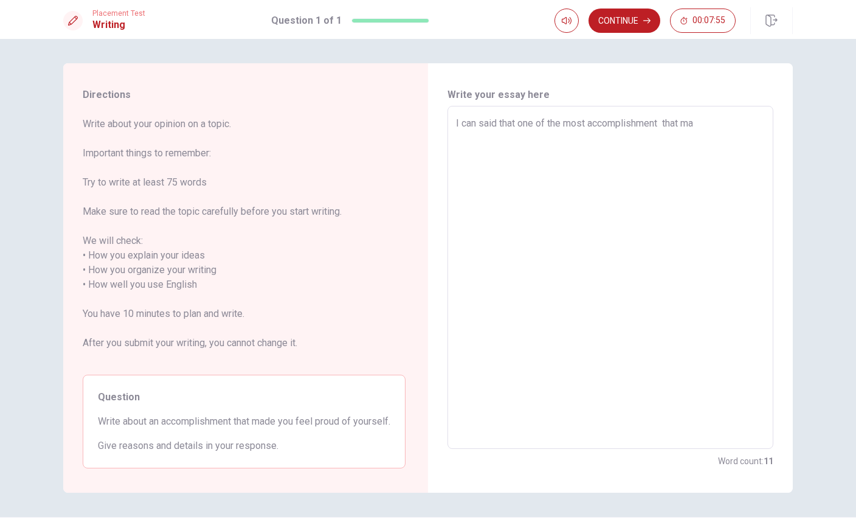
type textarea "x"
type textarea "I can said that one of the most accomplishment that mad"
type textarea "x"
type textarea "I can said that one of the most accomplishment that made"
type textarea "x"
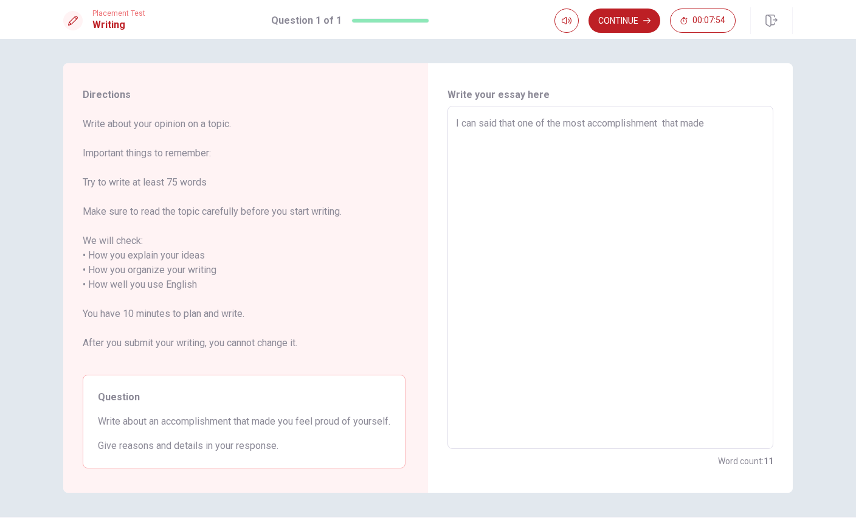
type textarea "I can said that one of the most accomplishment that made"
type textarea "x"
type textarea "I can said that one of the most accomplishment that made m"
type textarea "x"
type textarea "I can said that one of the most accomplishment that made me"
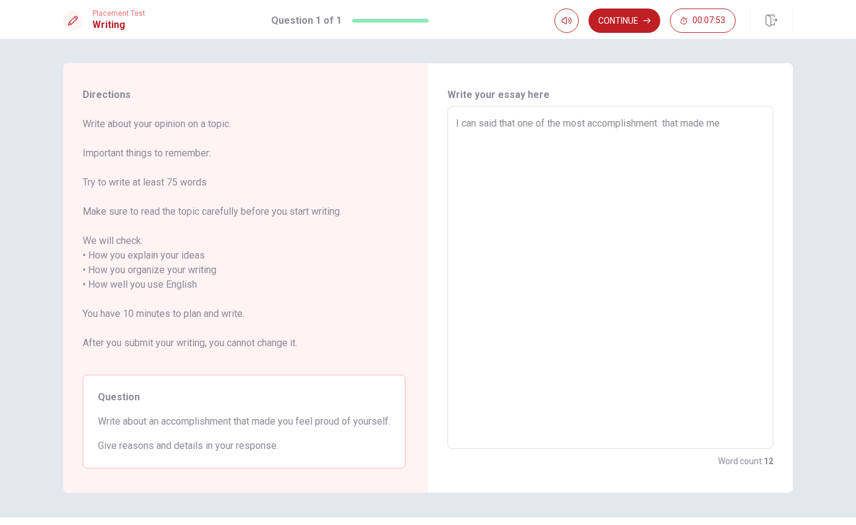
type textarea "x"
type textarea "I can said that one of the most accomplishment that made me"
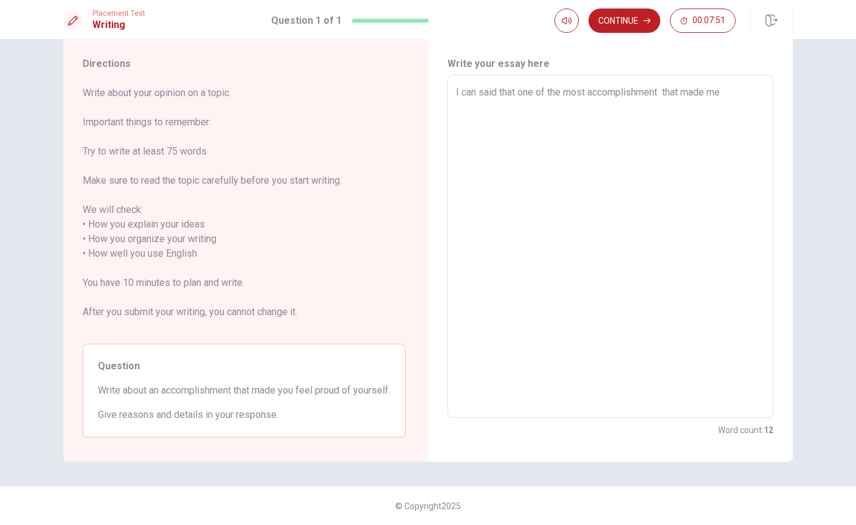
scroll to position [46, 0]
click at [750, 85] on textarea "I can said that one of the most accomplishment that made me" at bounding box center [610, 246] width 309 height 323
type textarea "x"
type textarea "I can said that one of the most accomplishment that made me f"
type textarea "x"
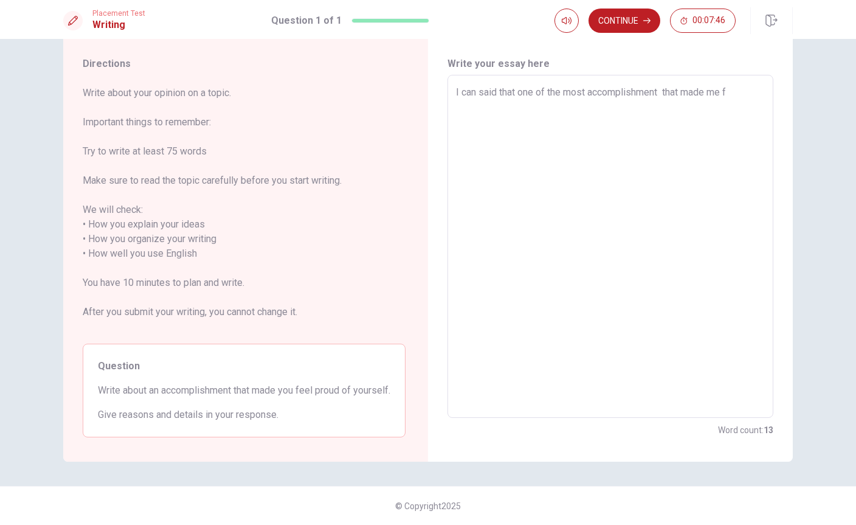
type textarea "I can said that one of the most accomplishment that made me"
type textarea "x"
type textarea "I can said that one of the most accomplishment that made me"
type textarea "x"
type textarea "I can said that one of the most accomplishment that made m"
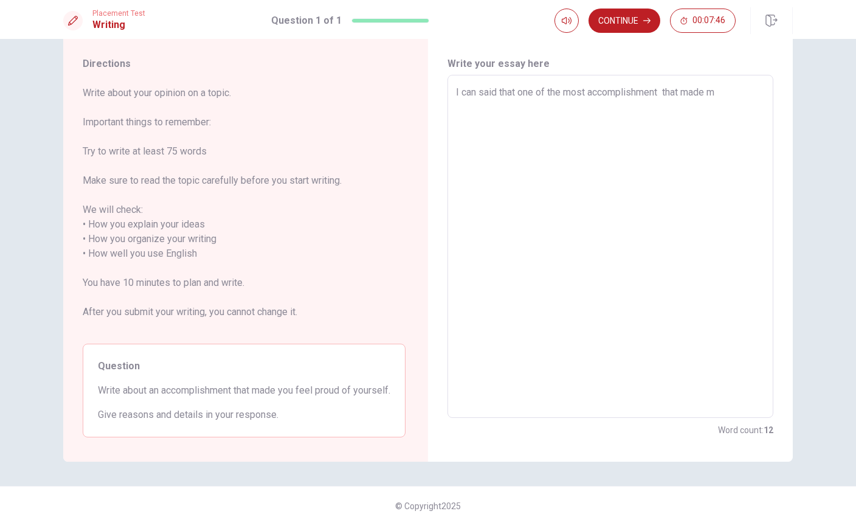
type textarea "x"
type textarea "I can said that one of the most accomplishment that made"
type textarea "x"
type textarea "I can said that one of the most accomplishment that made"
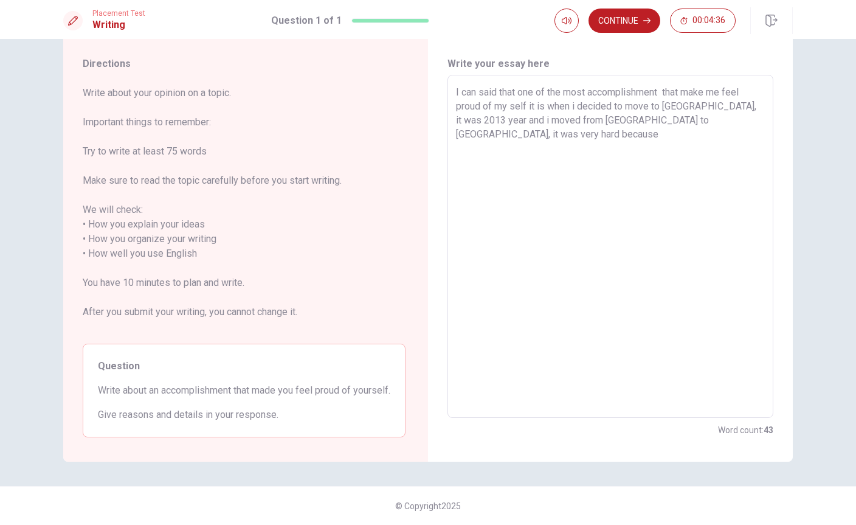
click at [750, 109] on textarea "I can said that one of the most accomplishment that make me feel proud of my se…" at bounding box center [610, 246] width 309 height 323
click at [759, 102] on textarea "I can said that one of the most accomplishment that make me feel proud of my se…" at bounding box center [610, 246] width 309 height 323
click at [551, 125] on textarea "I can said that one of the most accomplishment that make me feel proud of my se…" at bounding box center [610, 246] width 309 height 323
